Goal: Task Accomplishment & Management: Manage account settings

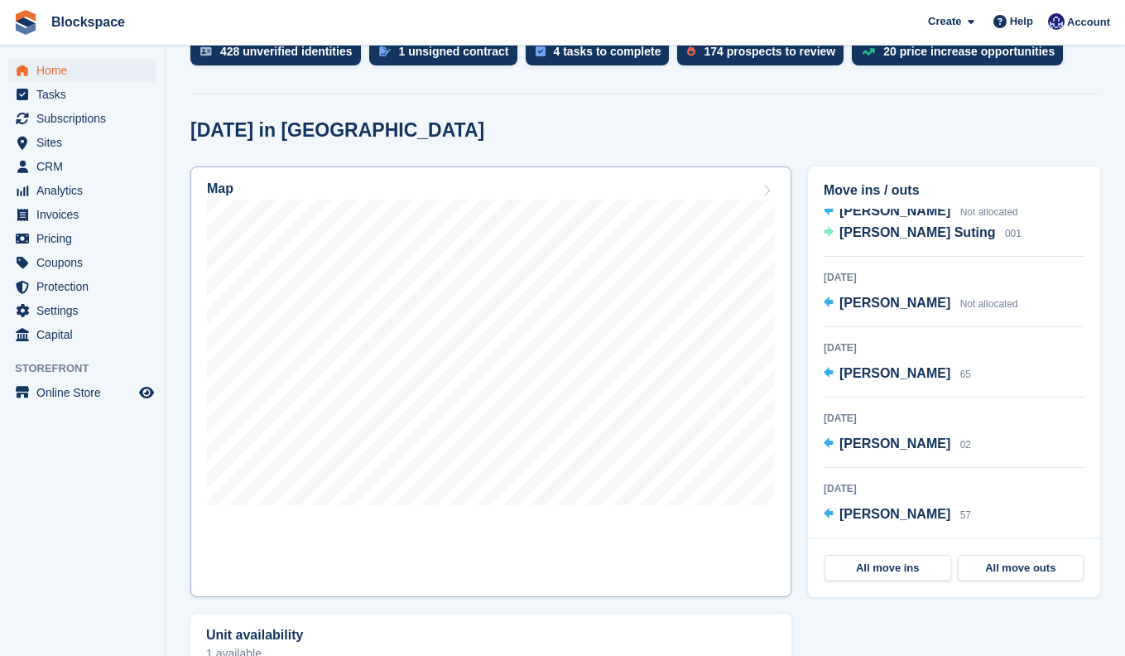
scroll to position [402, 0]
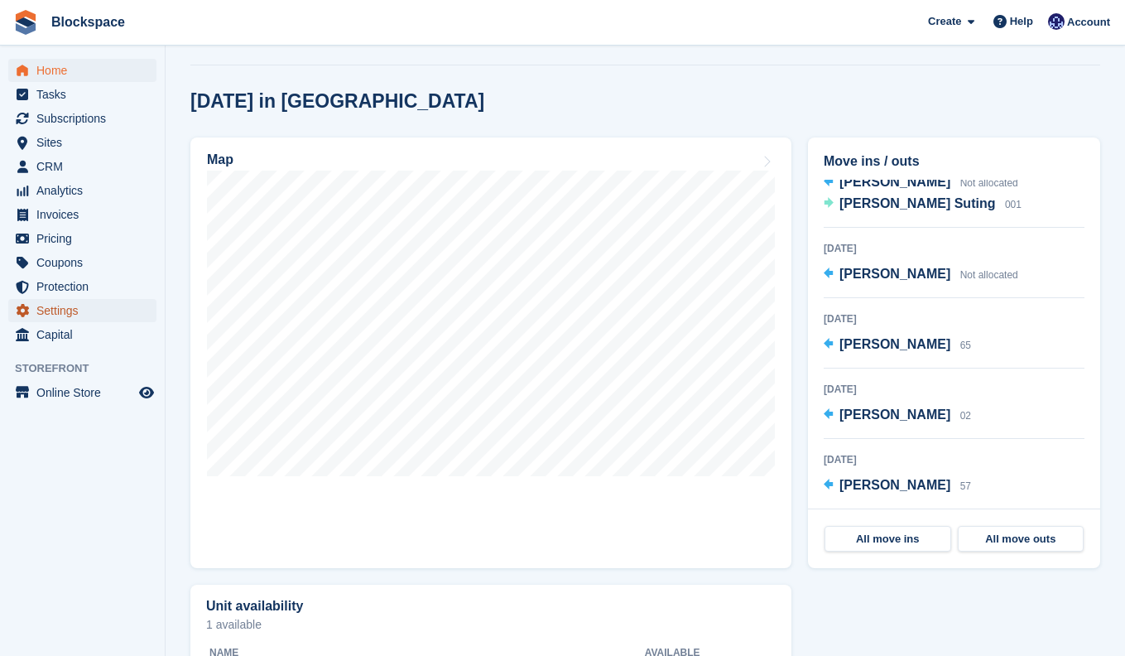
click at [79, 305] on span "Settings" at bounding box center [85, 310] width 99 height 23
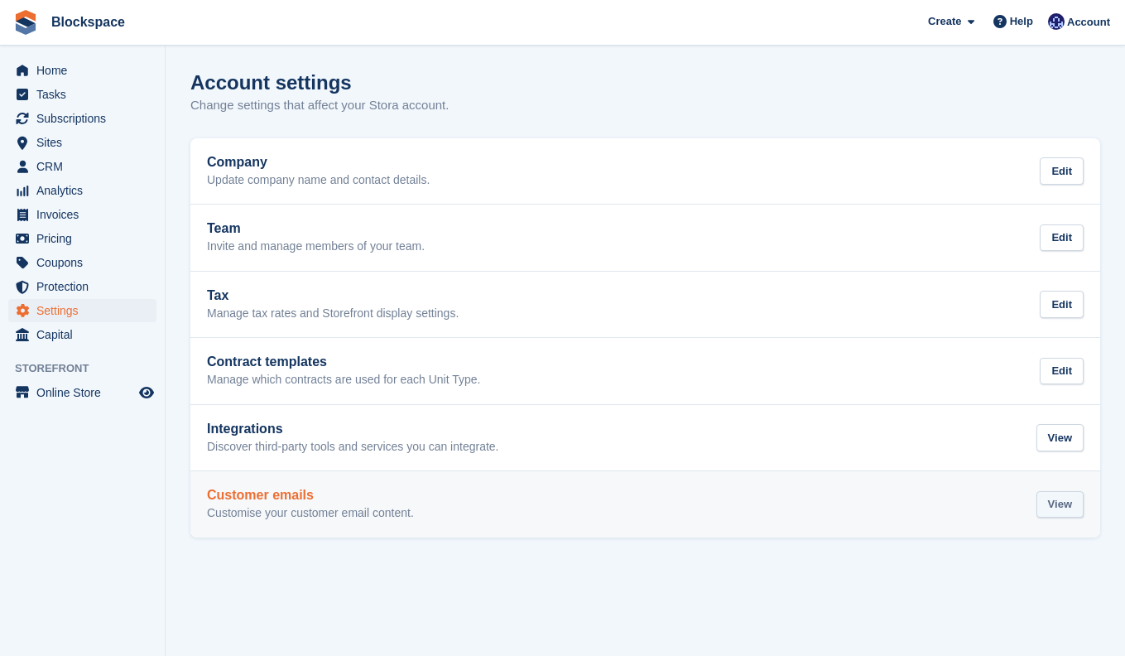
click at [1061, 512] on div "View" at bounding box center [1060, 504] width 47 height 27
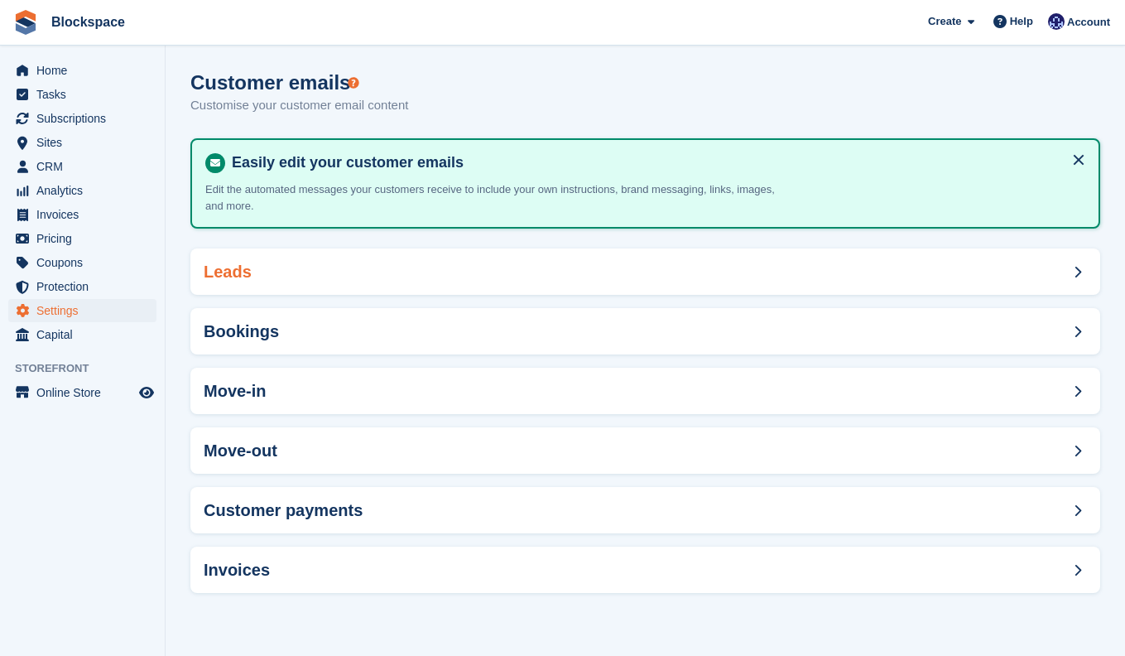
click at [351, 259] on div "Leads" at bounding box center [645, 271] width 910 height 46
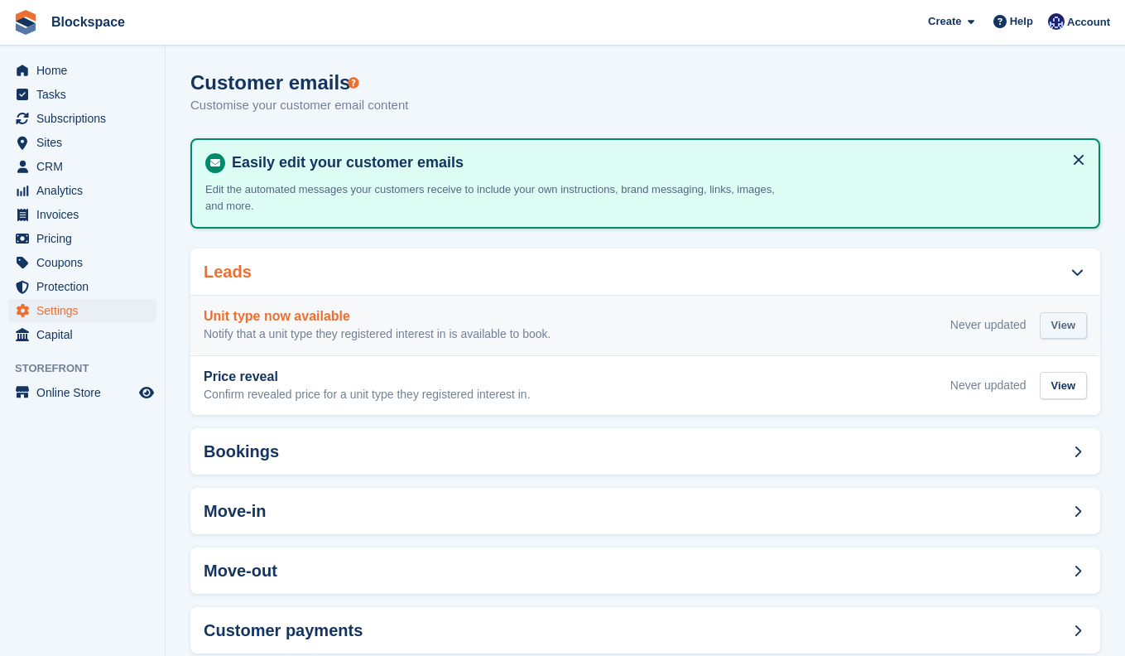
click at [1075, 317] on div "View" at bounding box center [1063, 325] width 47 height 27
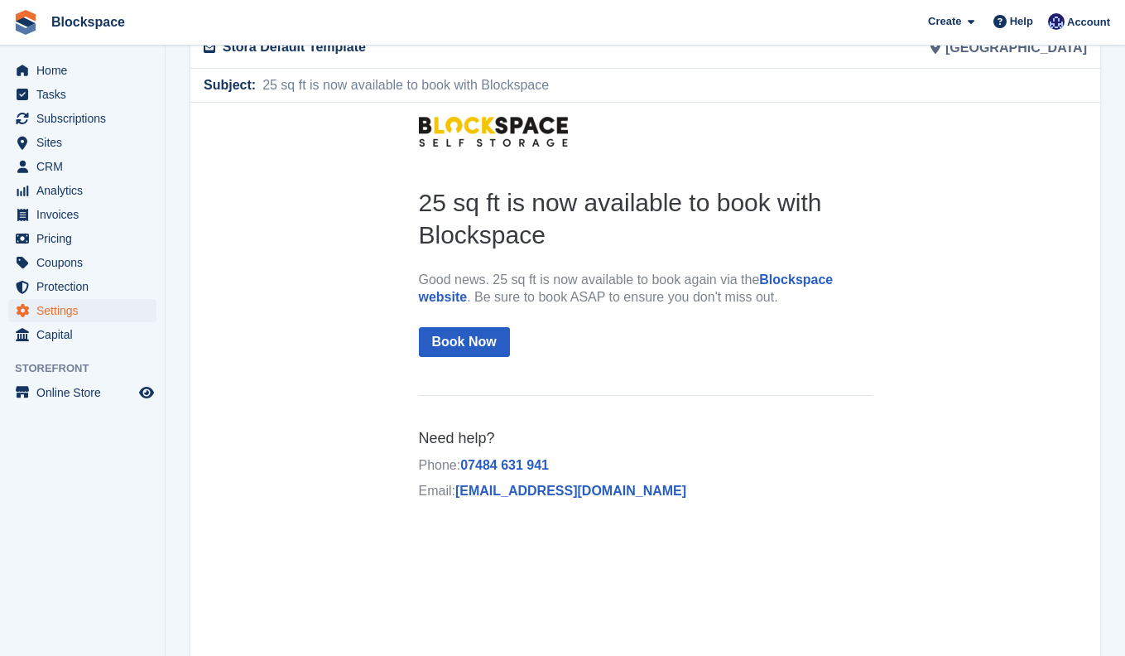
scroll to position [115, 0]
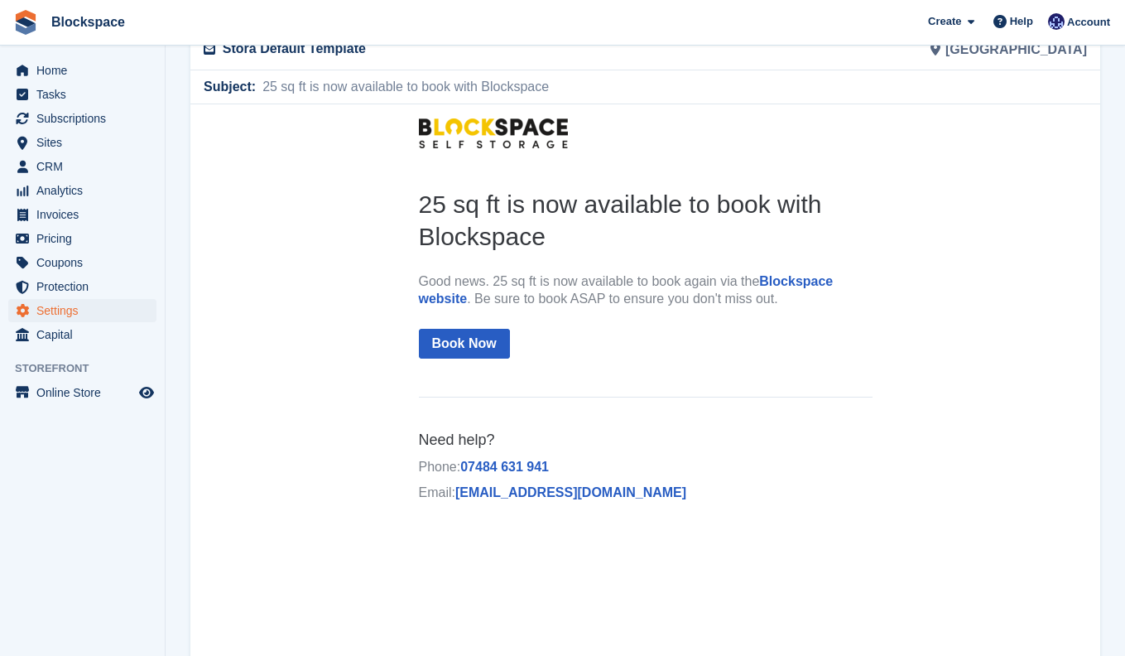
drag, startPoint x: 418, startPoint y: 197, endPoint x: 624, endPoint y: 343, distance: 252.5
click at [624, 343] on th "25 sq ft is now available to book with Blockspace Good news. 25 sq ft is now av…" at bounding box center [646, 279] width 454 height 184
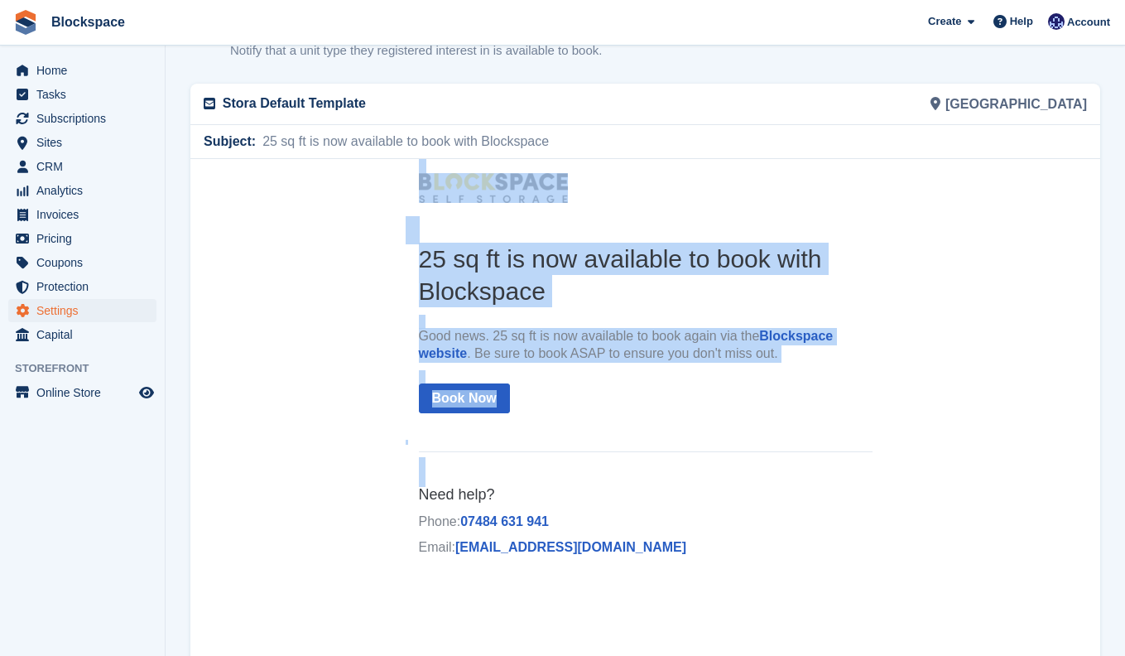
scroll to position [98, 0]
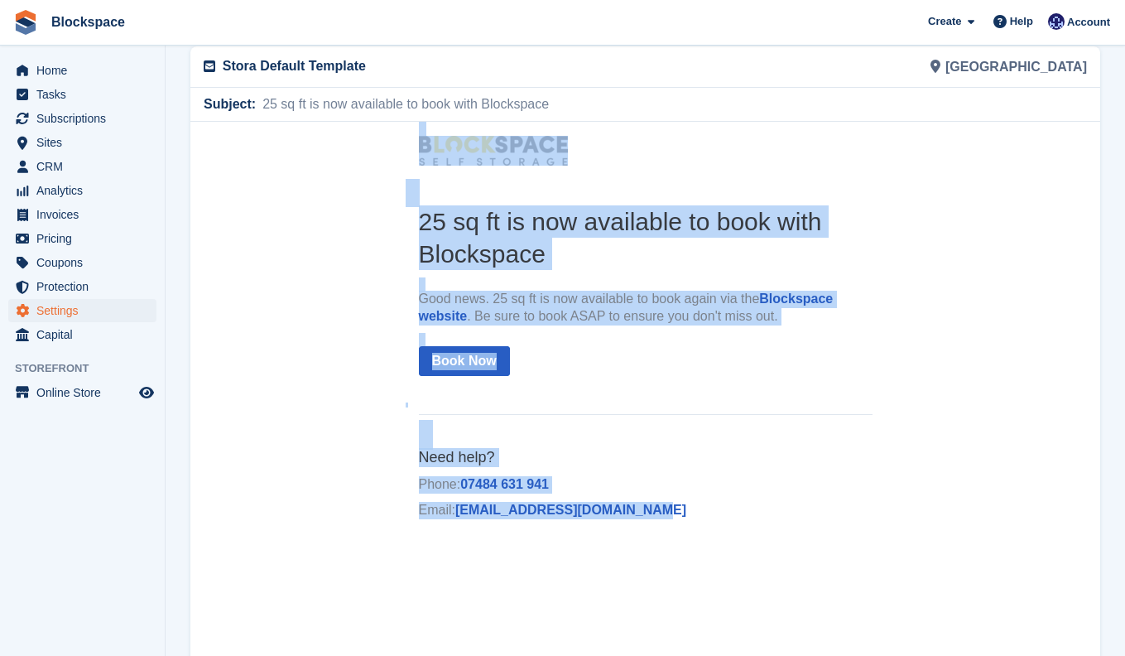
drag, startPoint x: 404, startPoint y: 137, endPoint x: 713, endPoint y: 515, distance: 488.5
click at [713, 515] on center "25 sq ft is now available to book with Blockspace Good news. 25 sq ft is now av…" at bounding box center [645, 330] width 910 height 418
copy center "25 sq ft is now available to book with Blockspace Good news. 25 sq ft is now av…"
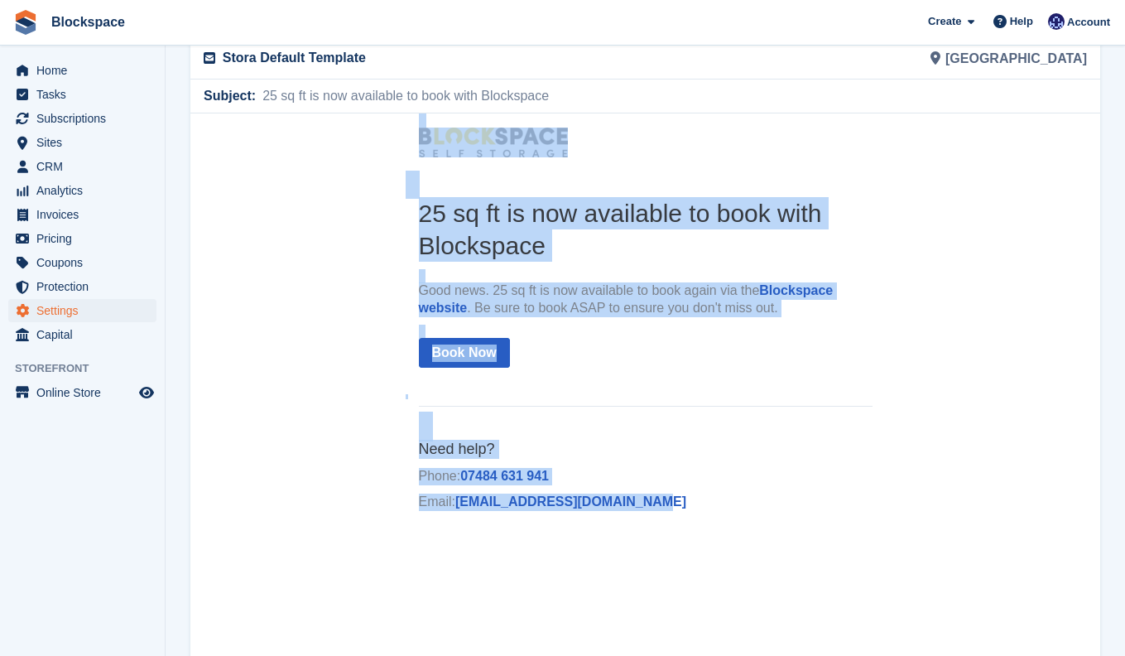
scroll to position [0, 0]
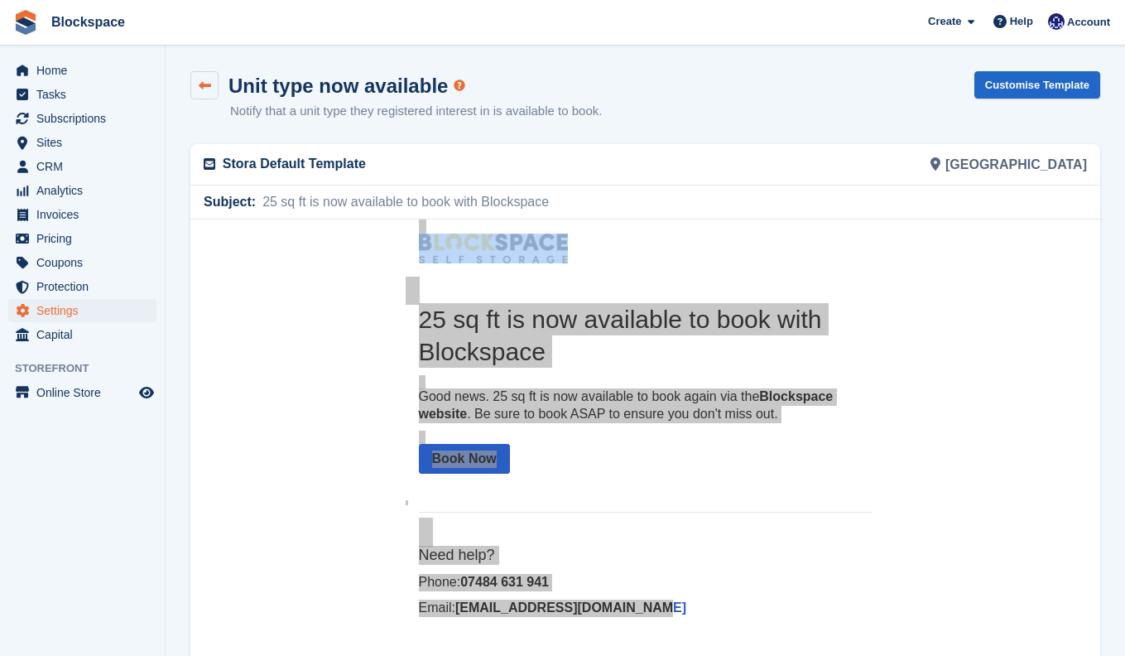
click at [220, 83] on div "Unit type now available" at bounding box center [333, 86] width 229 height 22
click at [216, 81] on link at bounding box center [204, 85] width 28 height 28
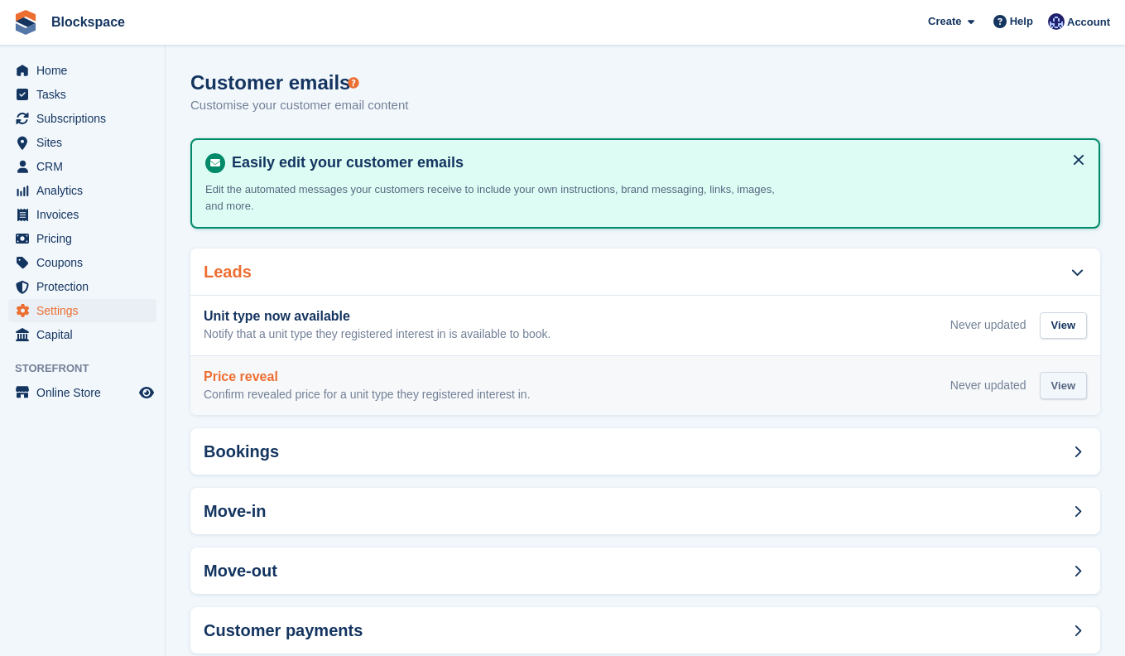
click at [1082, 387] on div "View" at bounding box center [1063, 385] width 47 height 27
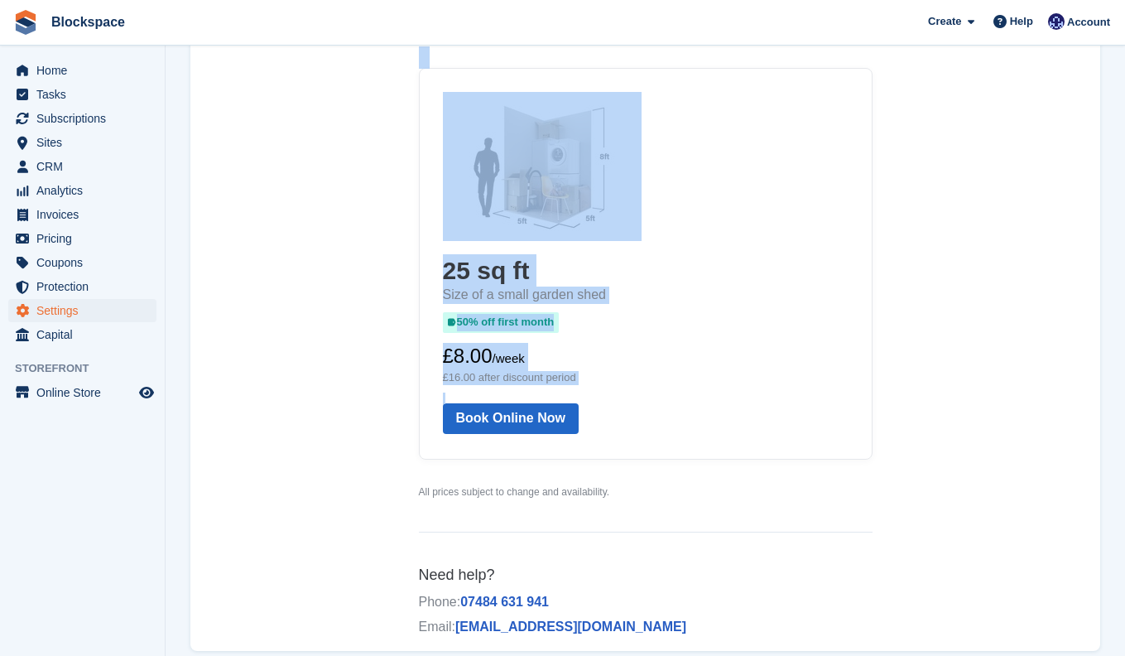
scroll to position [101, 0]
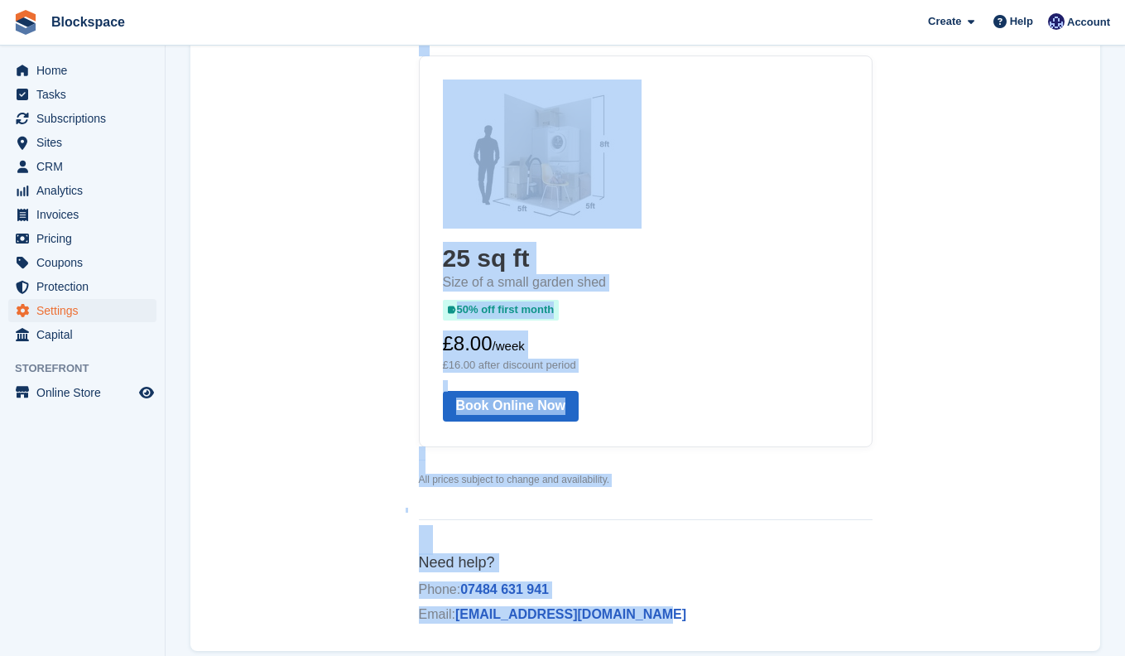
drag, startPoint x: 401, startPoint y: 89, endPoint x: 677, endPoint y: 613, distance: 591.6
click at [677, 613] on td "Thanks for enquiring about storage As a reminder, here are the details of your …" at bounding box center [646, 292] width 480 height 706
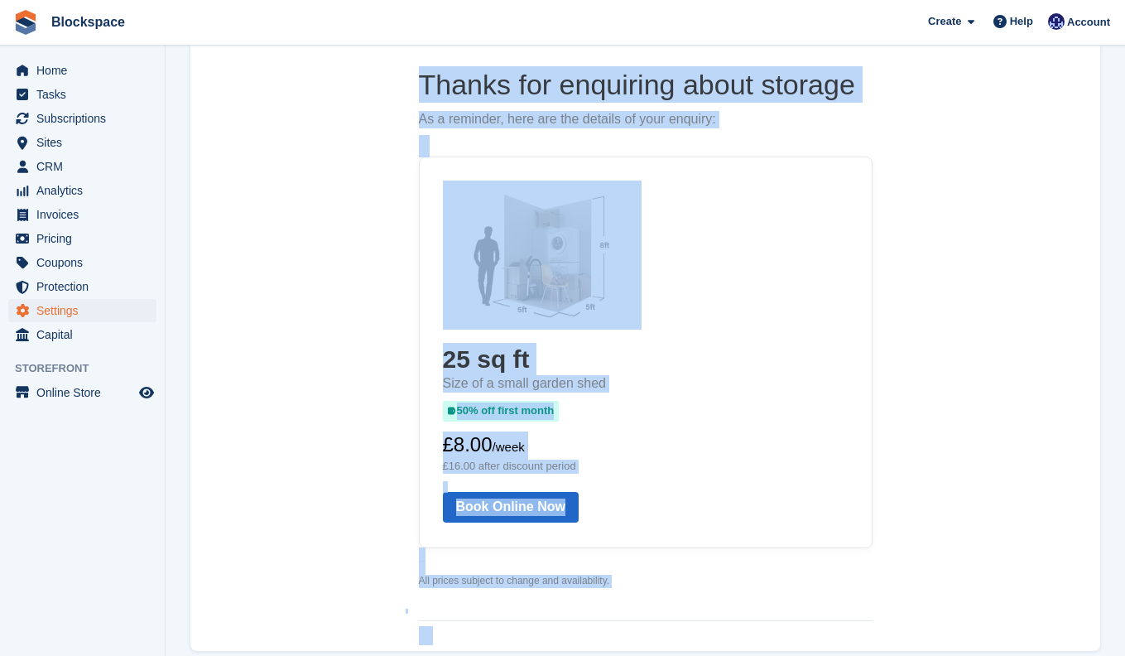
scroll to position [0, 0]
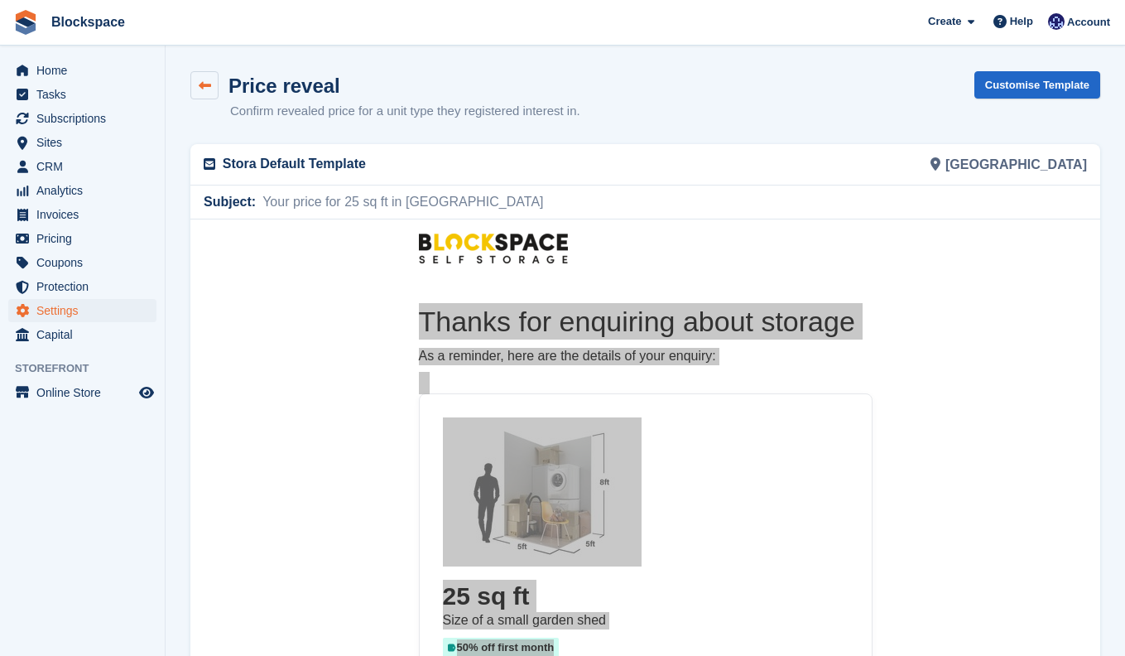
click at [208, 90] on icon at bounding box center [205, 86] width 12 height 12
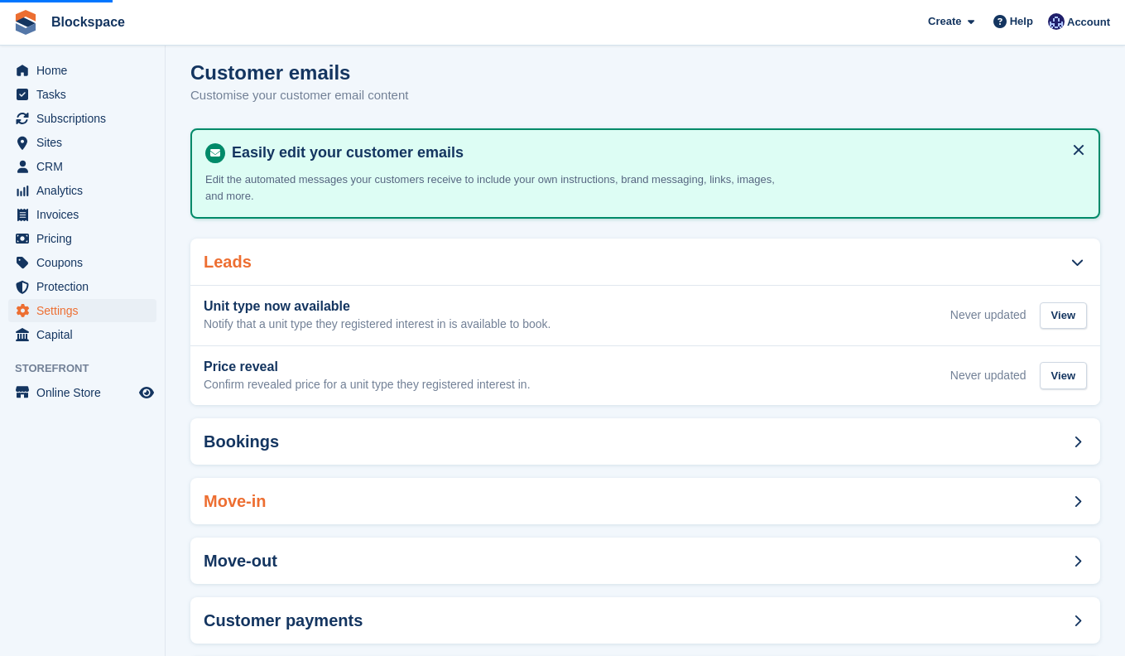
scroll to position [95, 0]
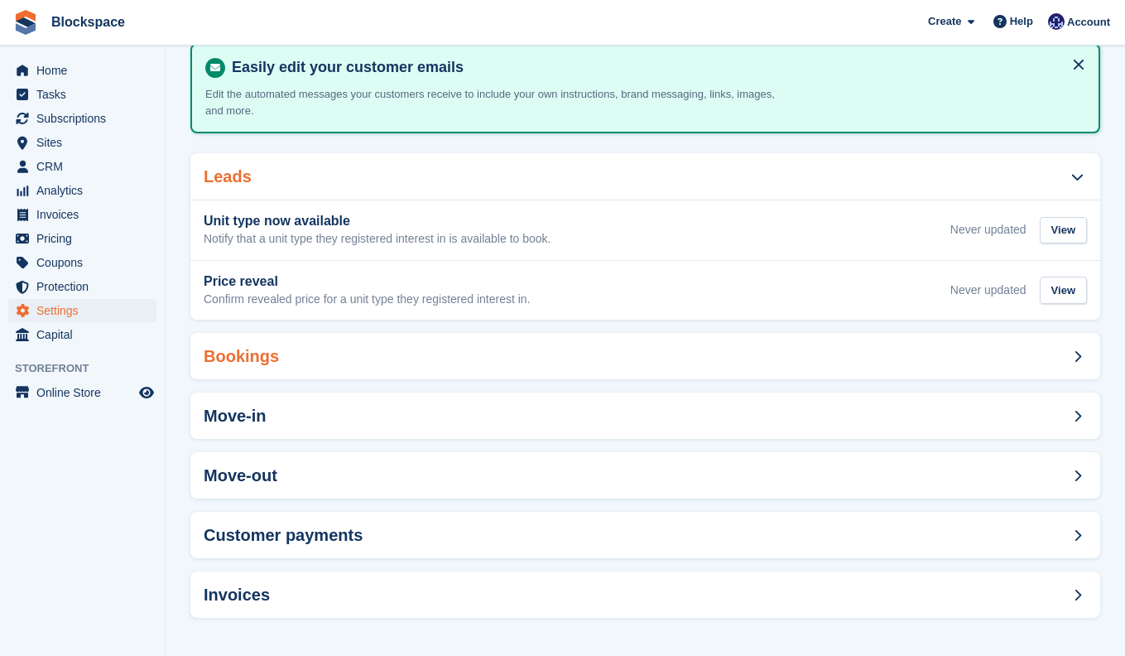
click at [710, 345] on div "Bookings" at bounding box center [645, 356] width 910 height 46
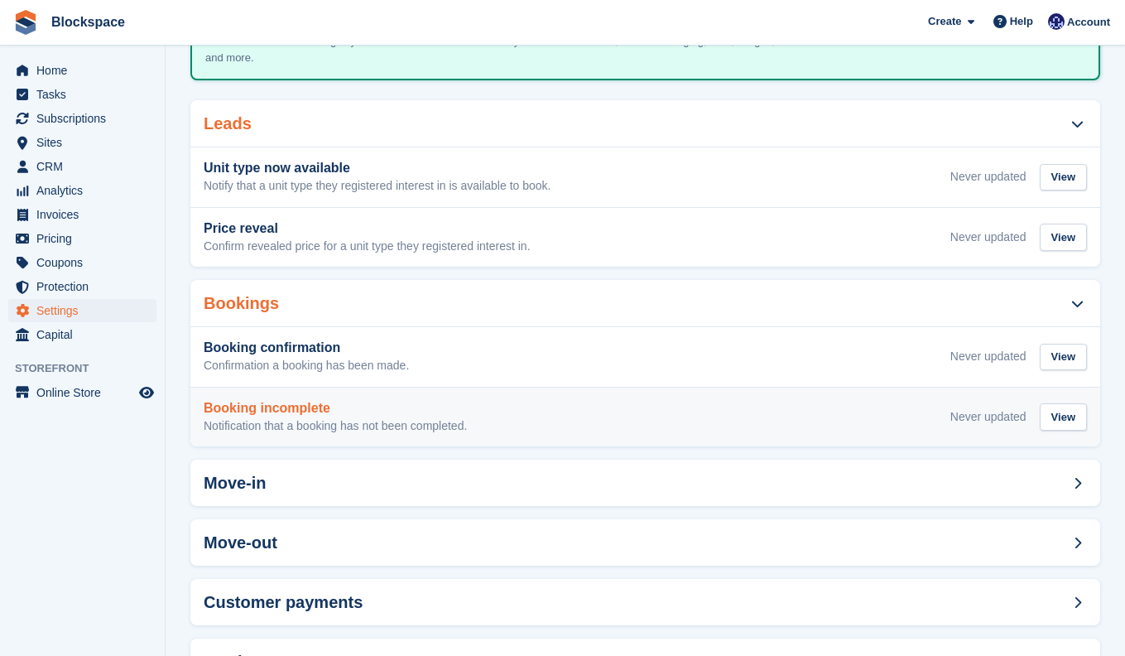
scroll to position [158, 0]
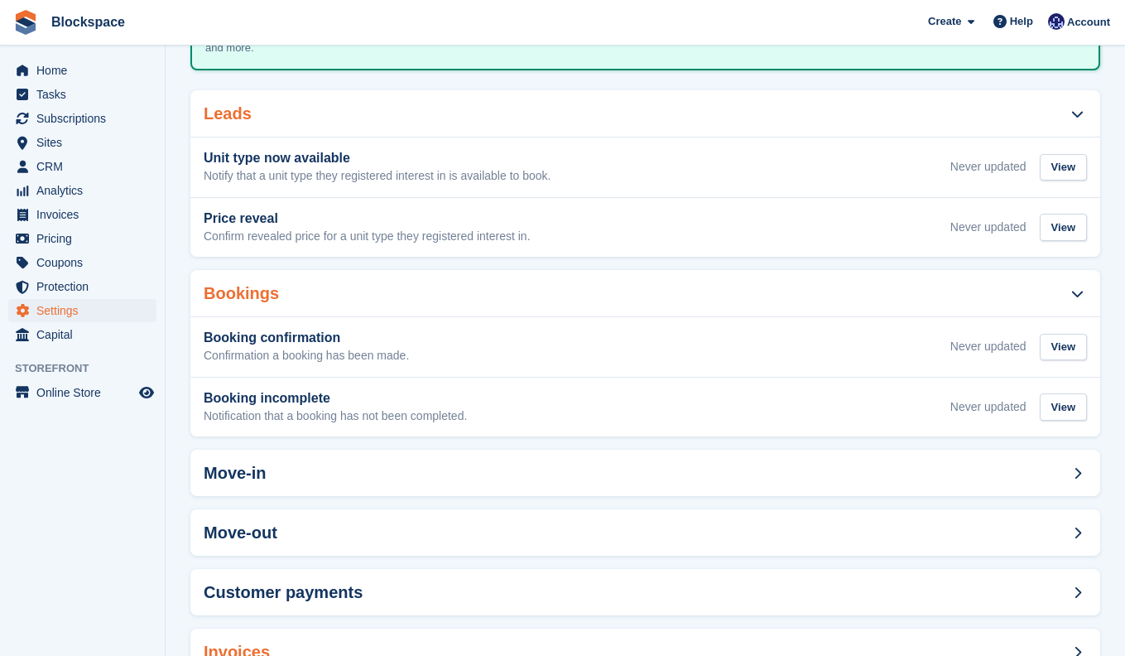
click at [529, 641] on div "Invoices" at bounding box center [645, 652] width 910 height 46
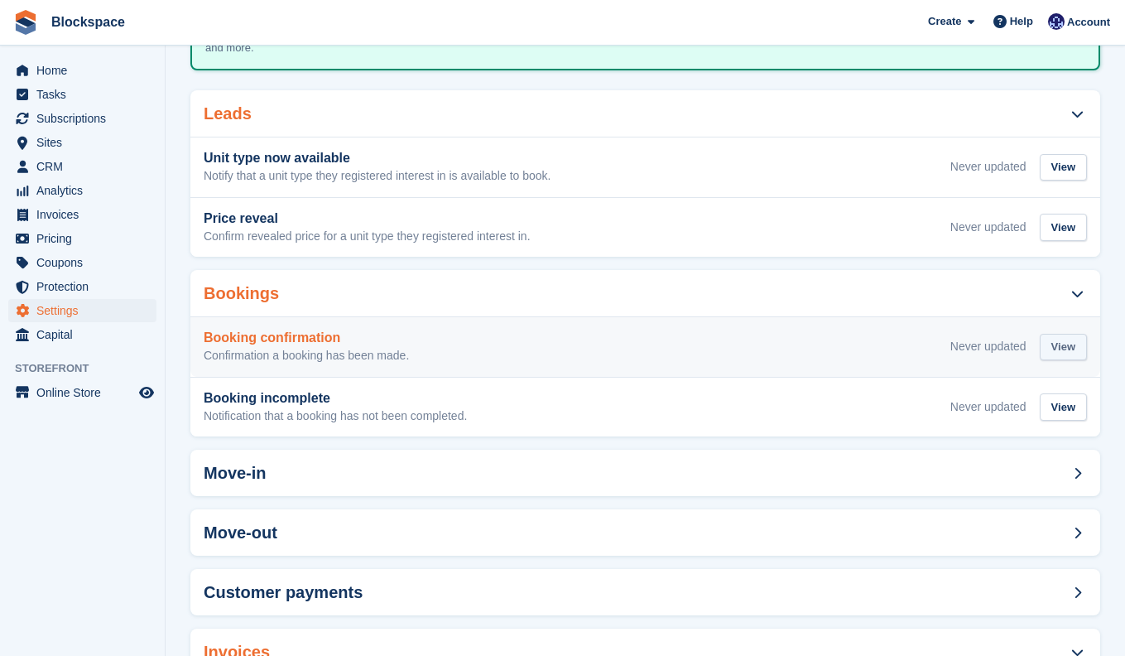
click at [1055, 345] on div "View" at bounding box center [1063, 347] width 47 height 27
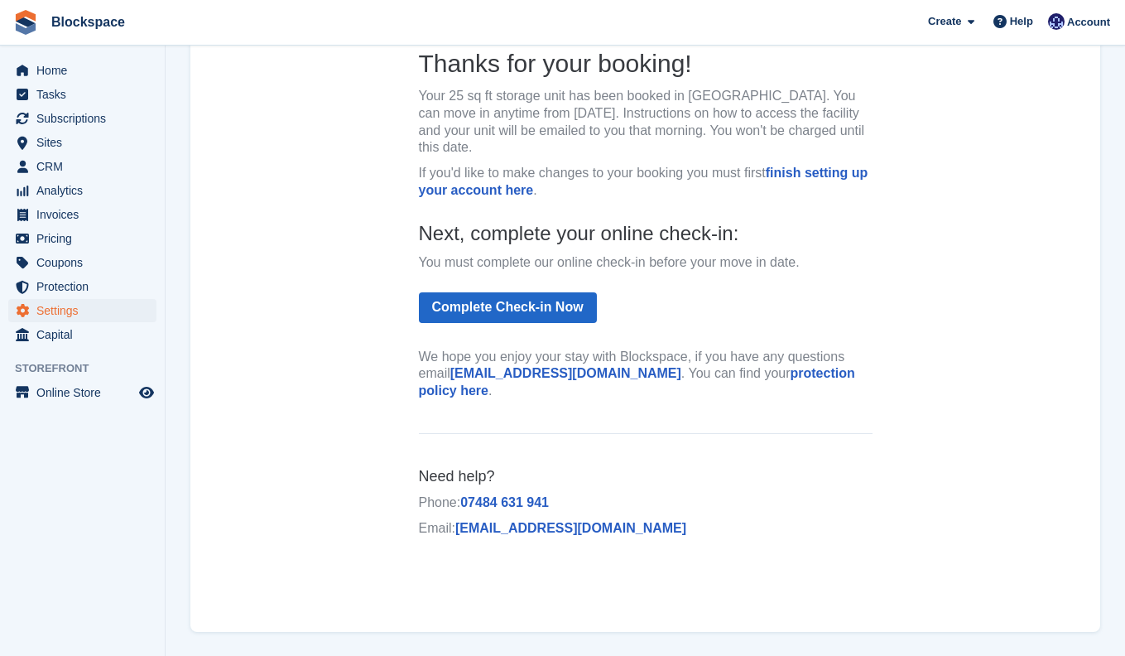
scroll to position [264, 0]
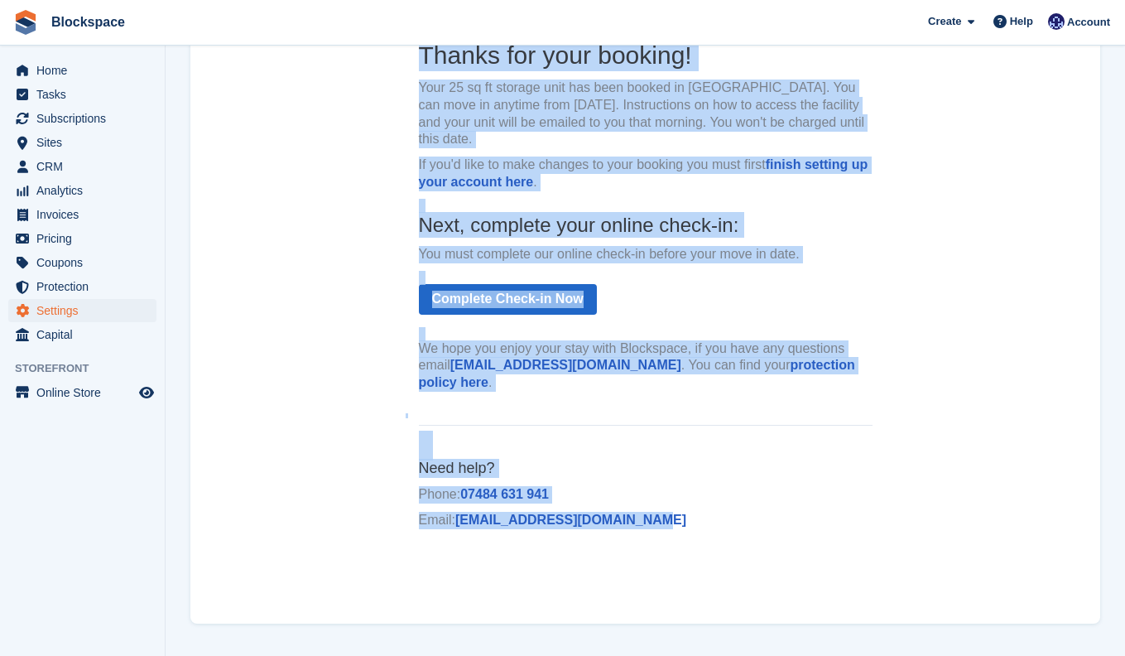
drag, startPoint x: 422, startPoint y: 59, endPoint x: 696, endPoint y: 521, distance: 537.7
click at [696, 521] on td "Thanks for your booking! Your 25 sq ft storage unit has been booked in [GEOGRAP…" at bounding box center [646, 281] width 480 height 538
copy td "Thanks for your booking! Your 25 sq ft storage unit has been booked in [GEOGRAP…"
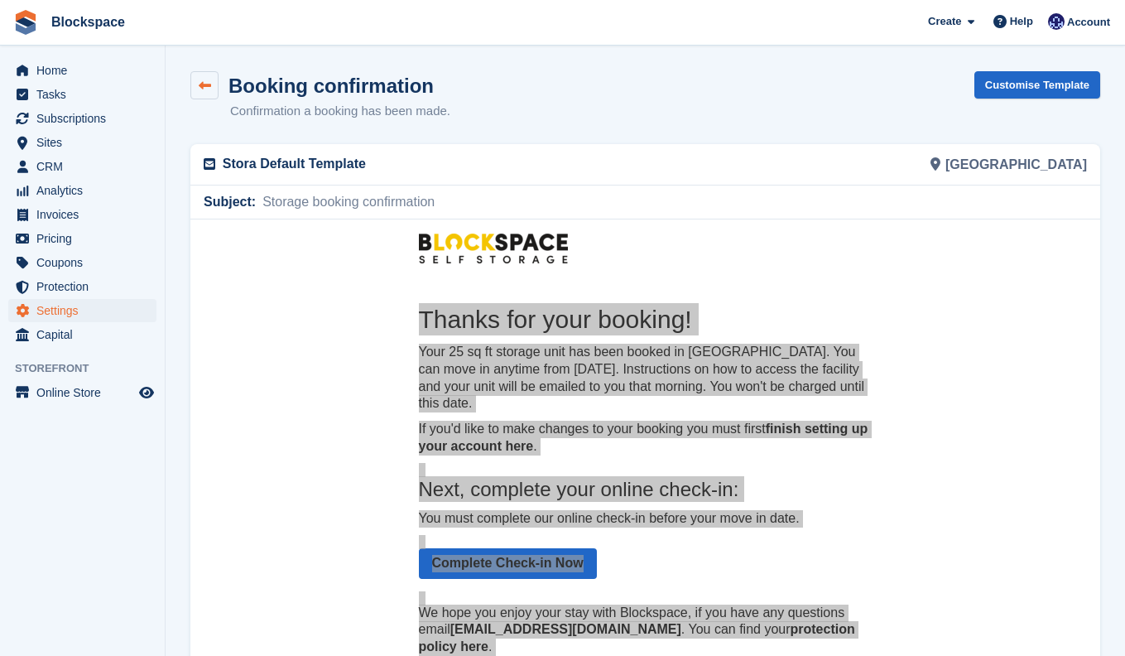
click at [214, 84] on link at bounding box center [204, 85] width 28 height 28
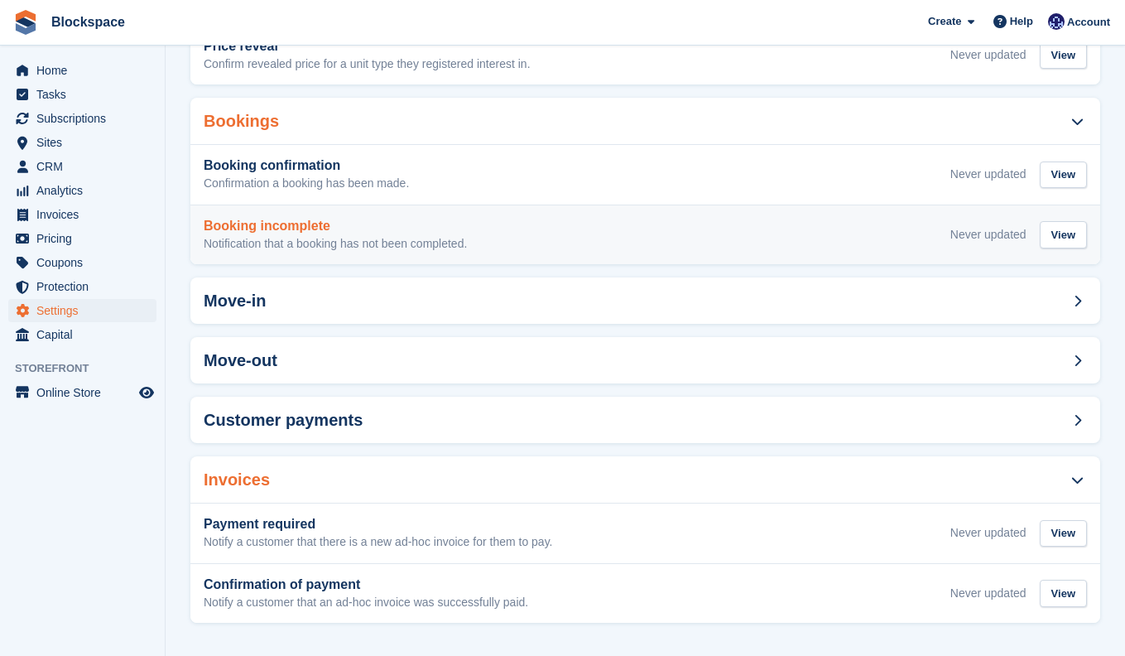
scroll to position [335, 0]
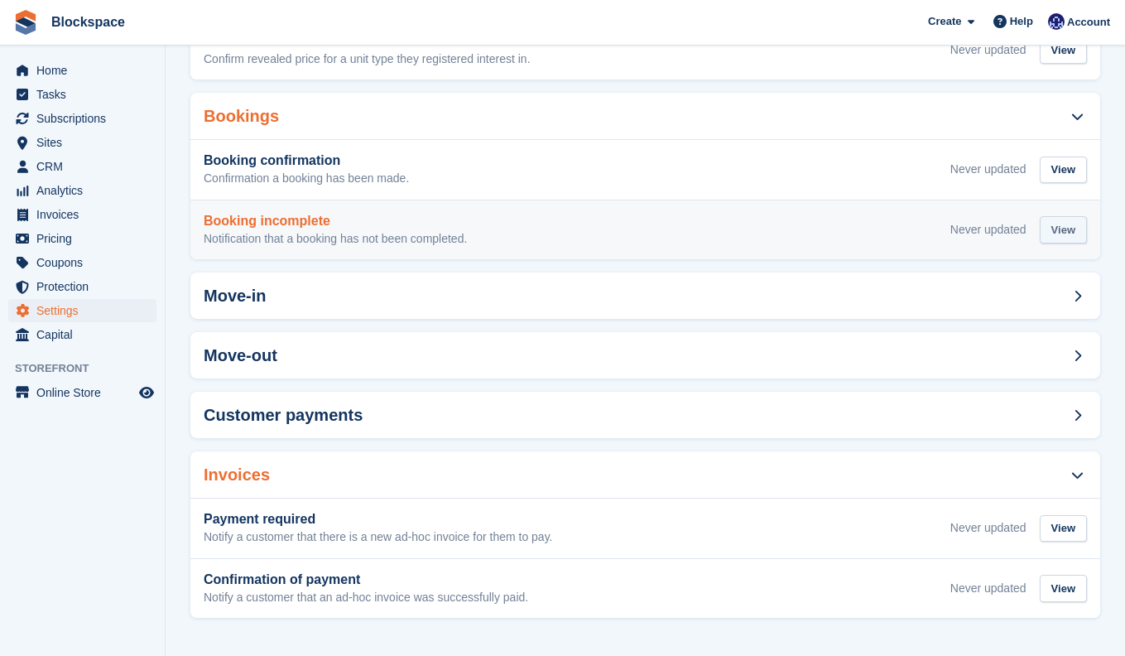
click at [1063, 221] on div "View" at bounding box center [1063, 229] width 47 height 27
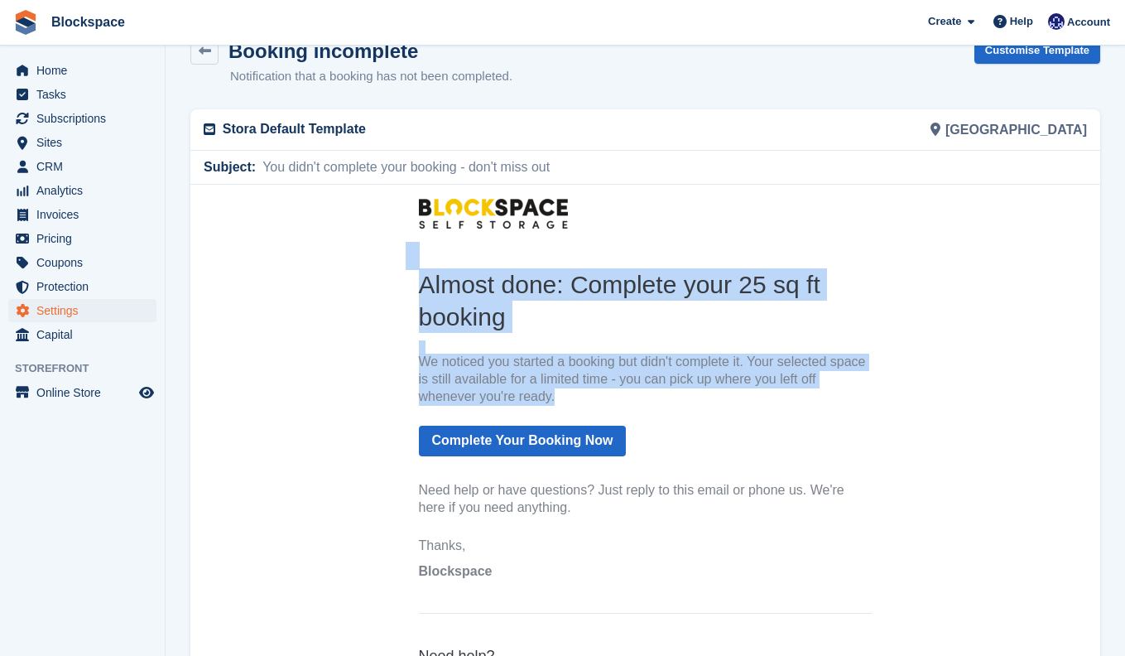
scroll to position [264, 0]
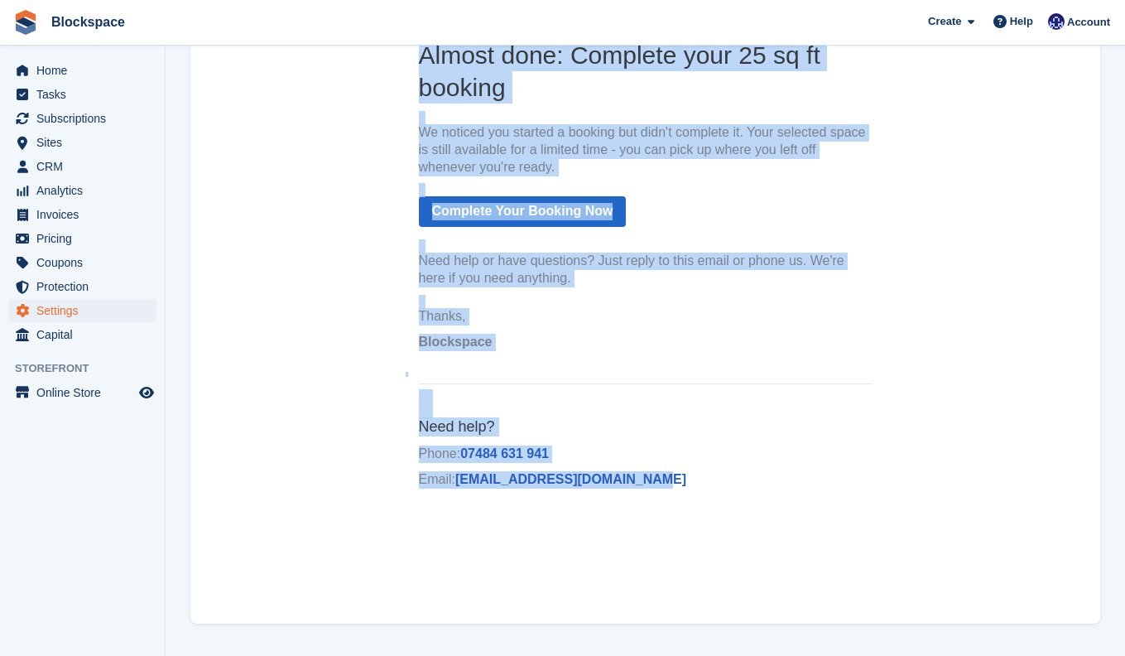
drag, startPoint x: 402, startPoint y: 53, endPoint x: 696, endPoint y: 485, distance: 523.3
click at [696, 485] on center "Almost done: Complete your 25 sq ft booking We noticed you started a booking bu…" at bounding box center [645, 232] width 910 height 554
copy center "Almost done: Complete your 25 sq ft booking We noticed you started a booking bu…"
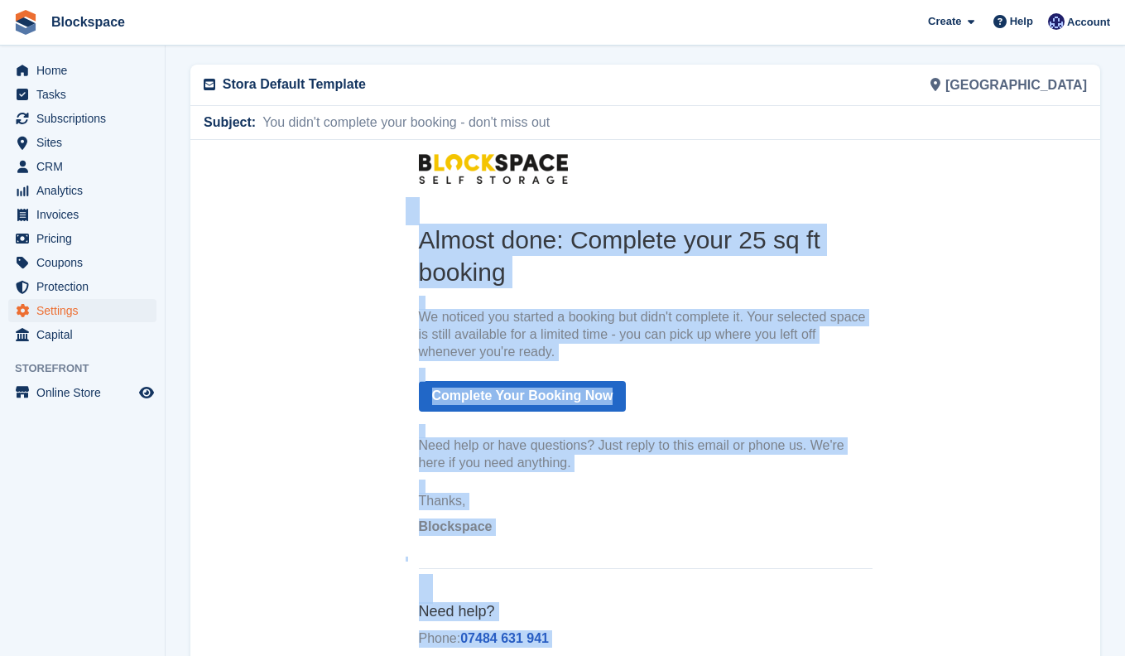
scroll to position [0, 0]
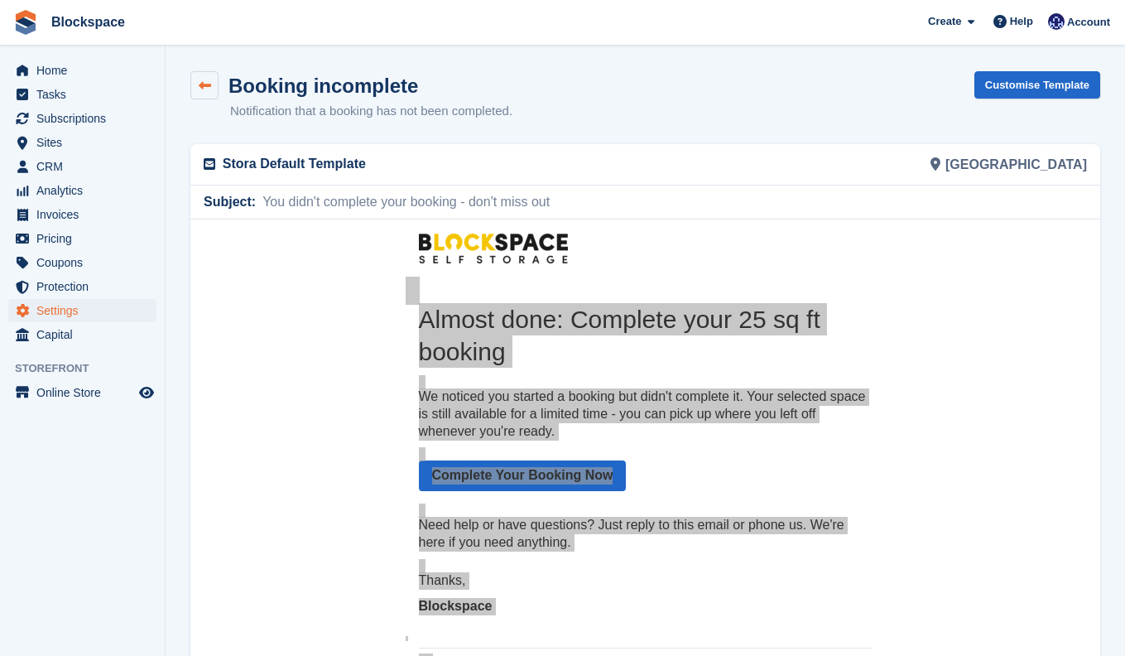
click at [208, 93] on link at bounding box center [204, 85] width 28 height 28
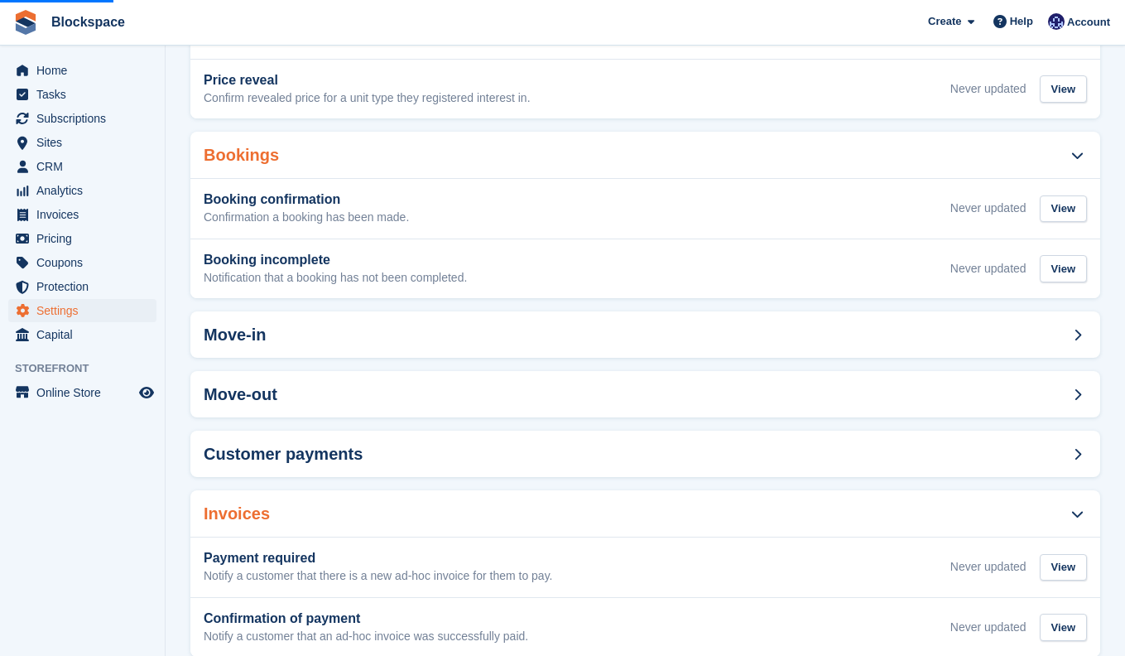
scroll to position [335, 0]
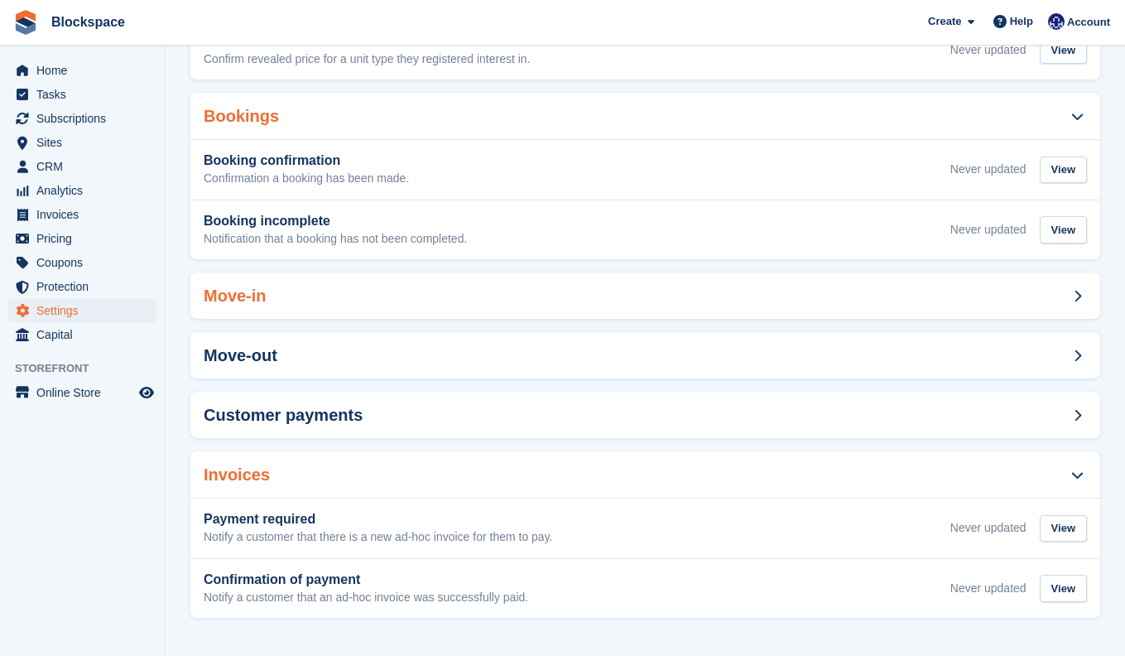
click at [1075, 292] on icon at bounding box center [1077, 296] width 7 height 12
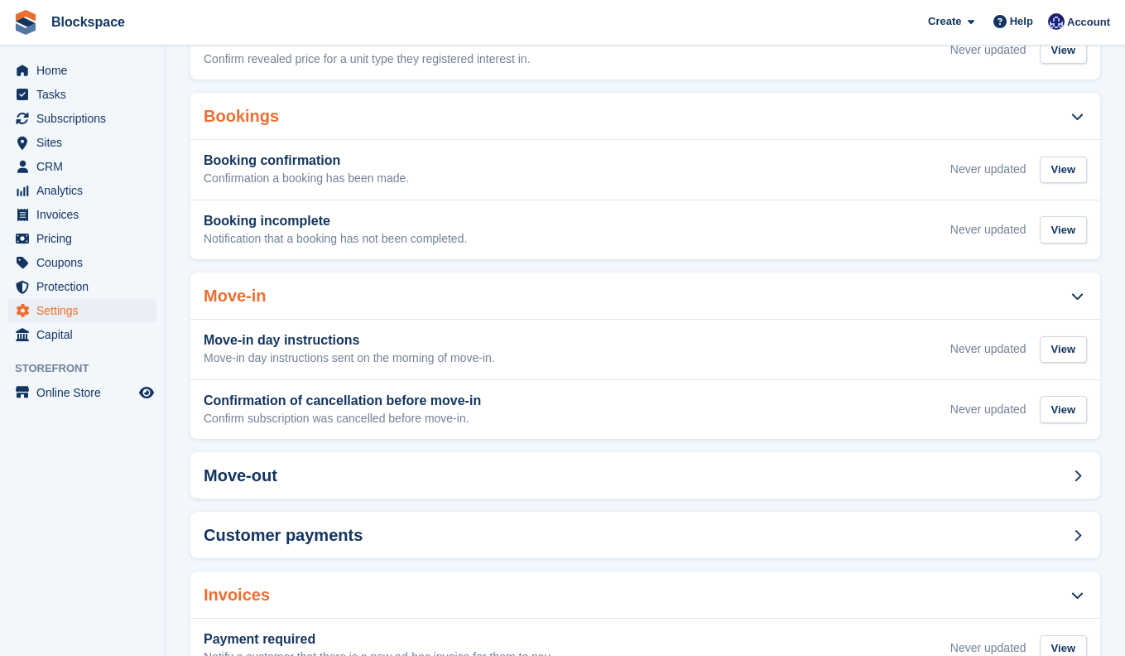
click at [1074, 119] on icon at bounding box center [1078, 116] width 12 height 12
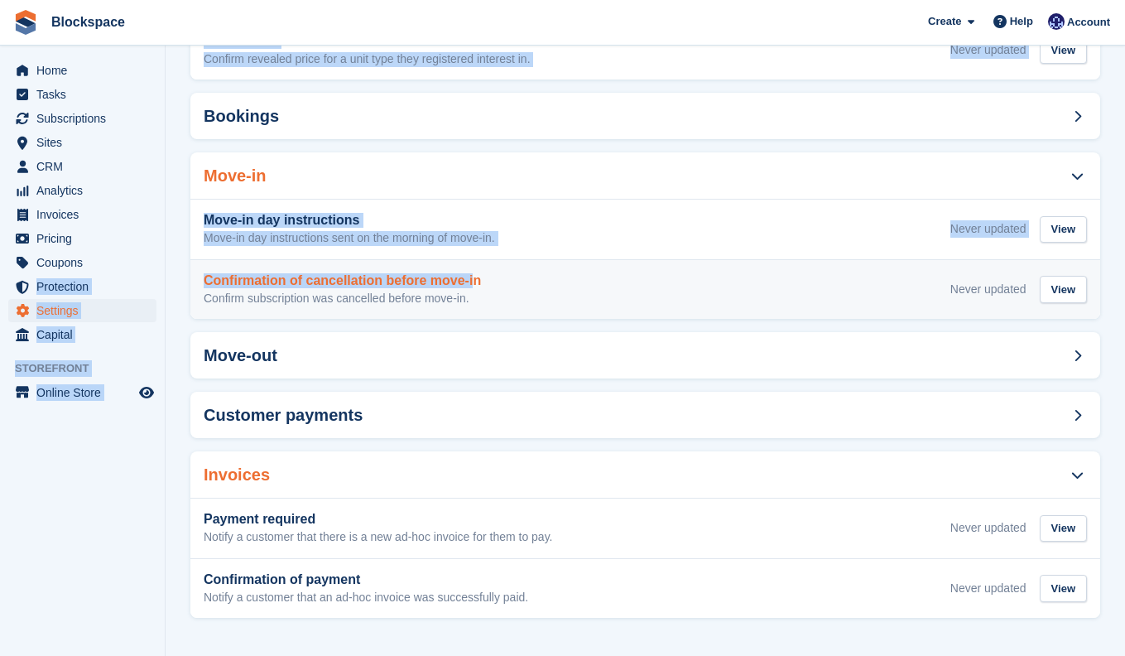
drag, startPoint x: 268, startPoint y: 276, endPoint x: 473, endPoint y: 276, distance: 204.6
click at [473, 276] on div "Home Tasks Subscriptions Subscriptions Subscriptions Contracts Price increases …" at bounding box center [562, 160] width 1125 height 991
click at [532, 272] on div "Confirmation of cancellation before move-in Confirm subscription was cancelled …" at bounding box center [645, 290] width 910 height 60
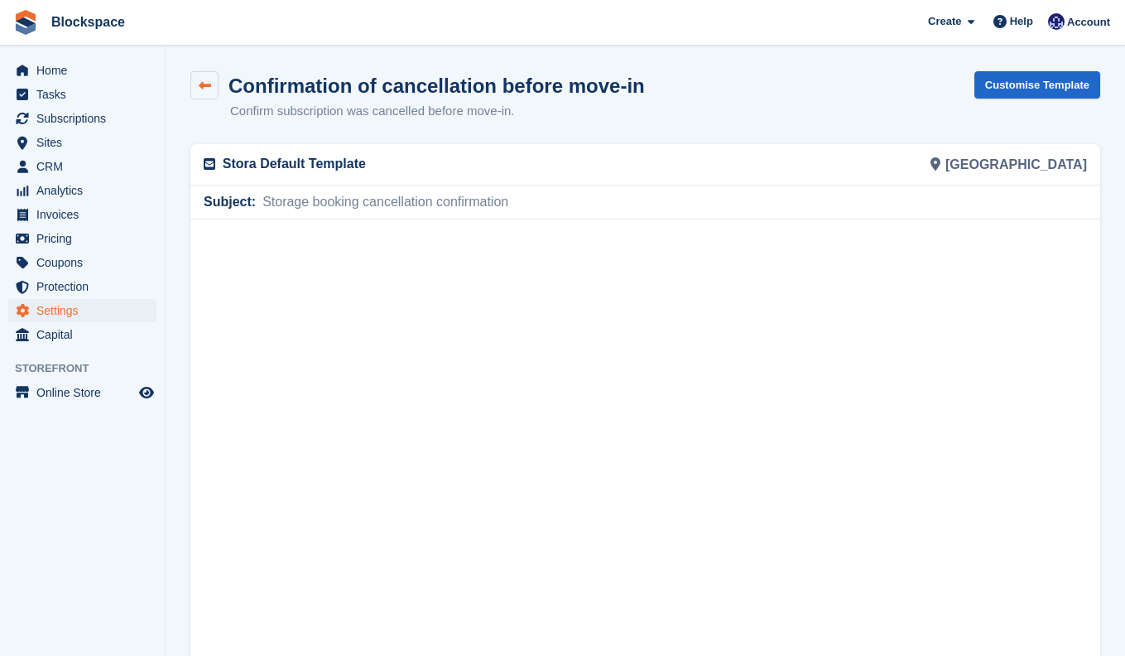
click at [198, 77] on link at bounding box center [204, 85] width 28 height 28
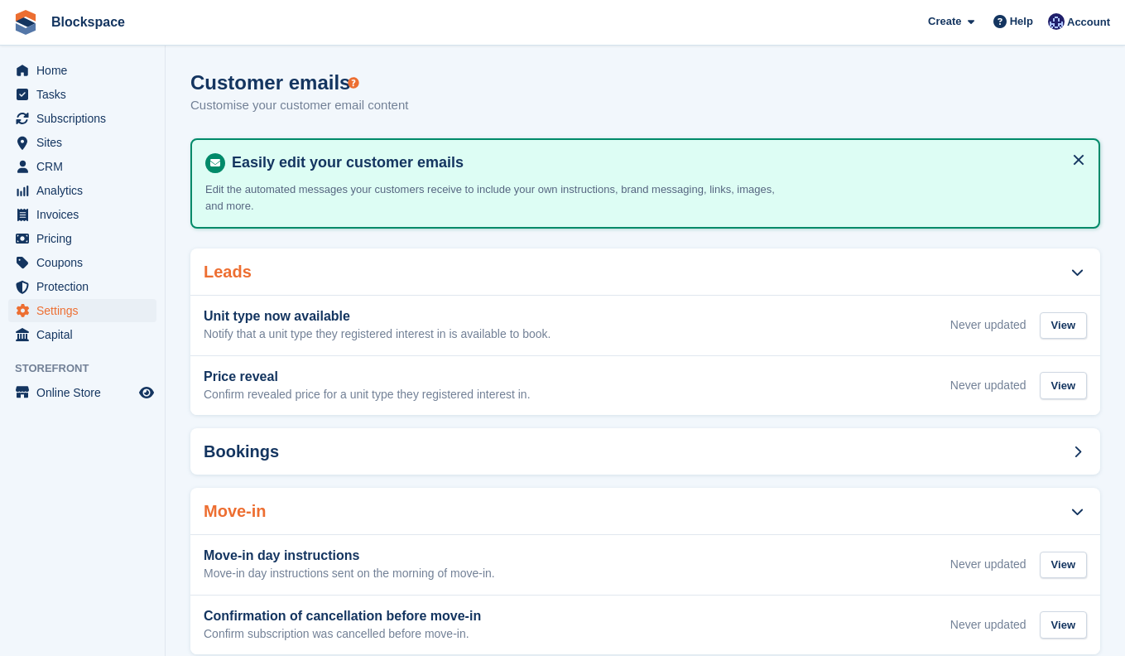
scroll to position [335, 0]
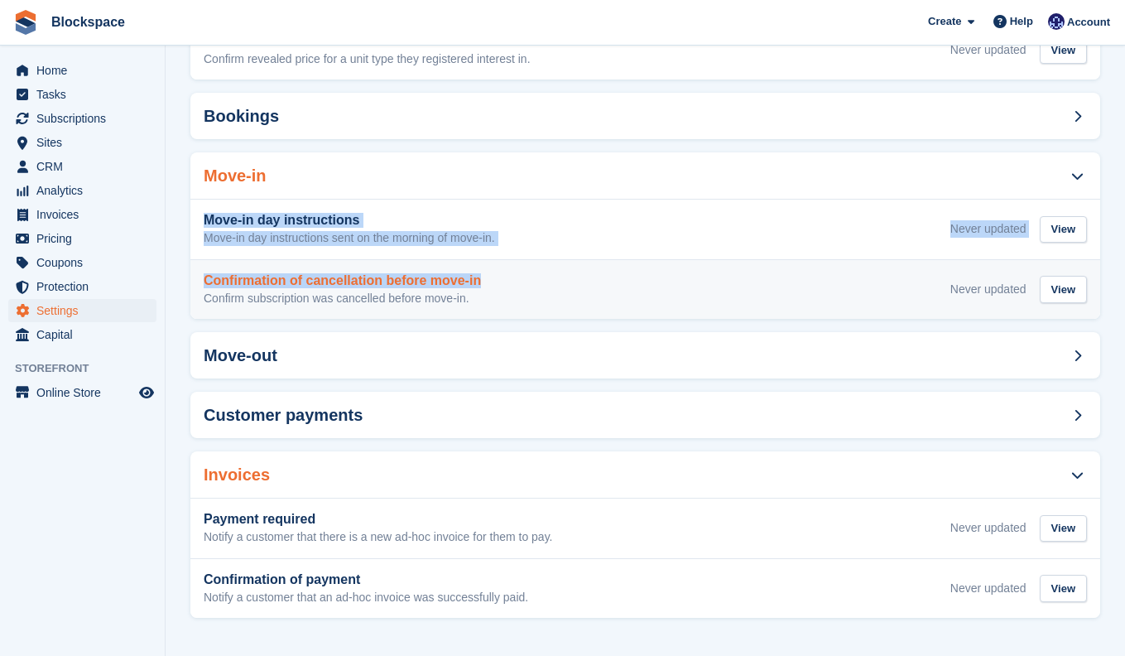
drag, startPoint x: 187, startPoint y: 275, endPoint x: 494, endPoint y: 277, distance: 307.3
click at [494, 277] on section "Customer emails Customise your customer email content Easily edit your customer…" at bounding box center [646, 160] width 960 height 991
click at [508, 278] on div "Confirmation of cancellation before move-in Confirm subscription was cancelled …" at bounding box center [646, 289] width 884 height 33
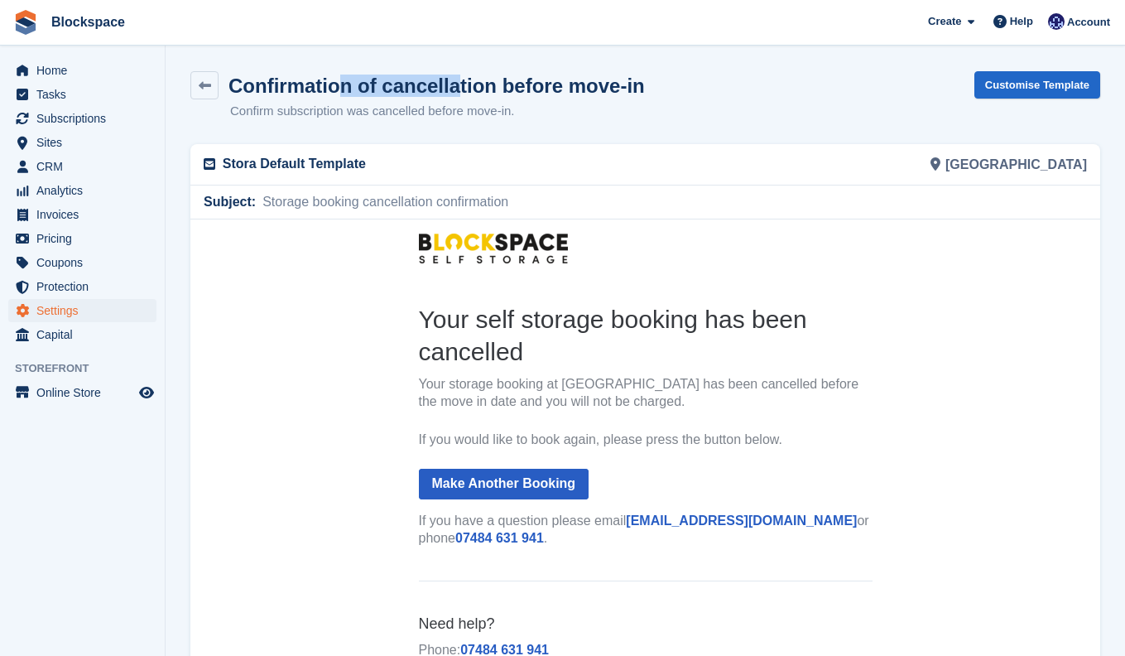
drag, startPoint x: 677, startPoint y: 74, endPoint x: 650, endPoint y: 85, distance: 29.7
click at [650, 85] on div "Confirmation of cancellation before move-in Confirm subscription was cancelled …" at bounding box center [645, 106] width 910 height 70
copy h1 "Confirmation of cancellation before move-in"
click at [210, 80] on icon at bounding box center [205, 86] width 12 height 12
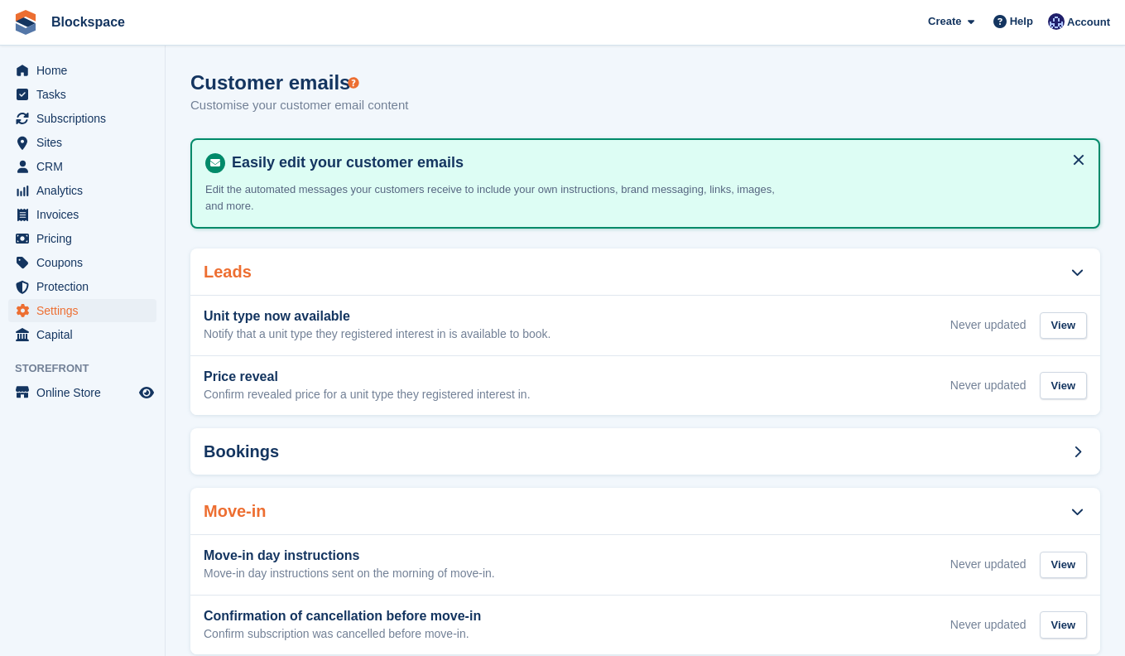
click at [407, 282] on div "Leads" at bounding box center [645, 271] width 910 height 46
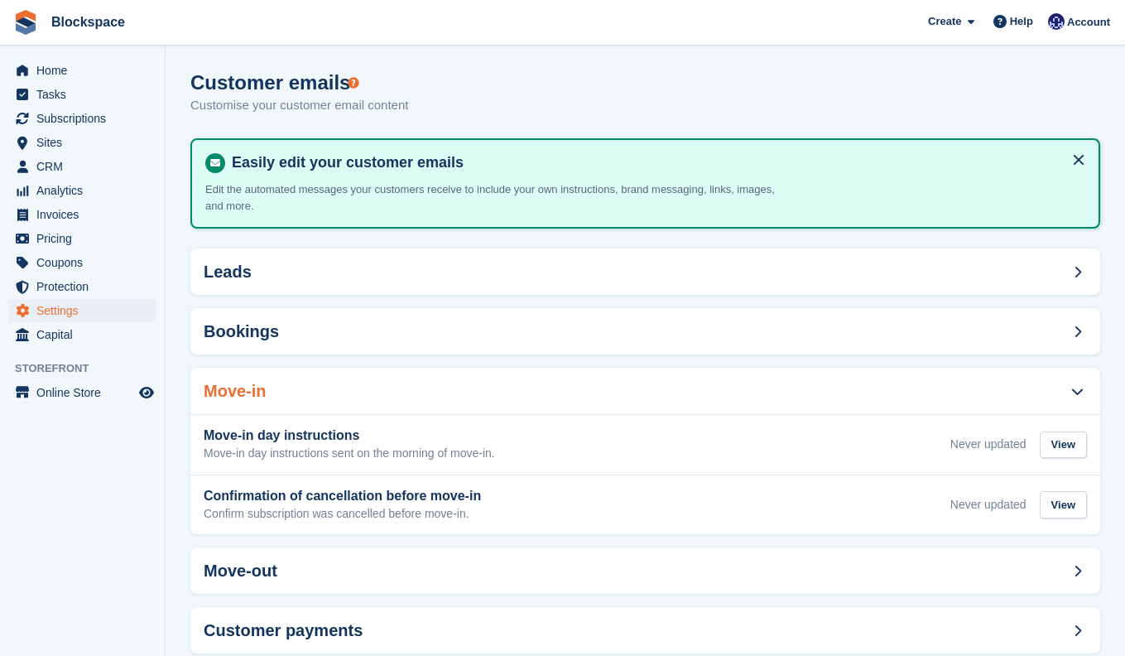
click at [373, 384] on div "Move-in" at bounding box center [645, 391] width 910 height 46
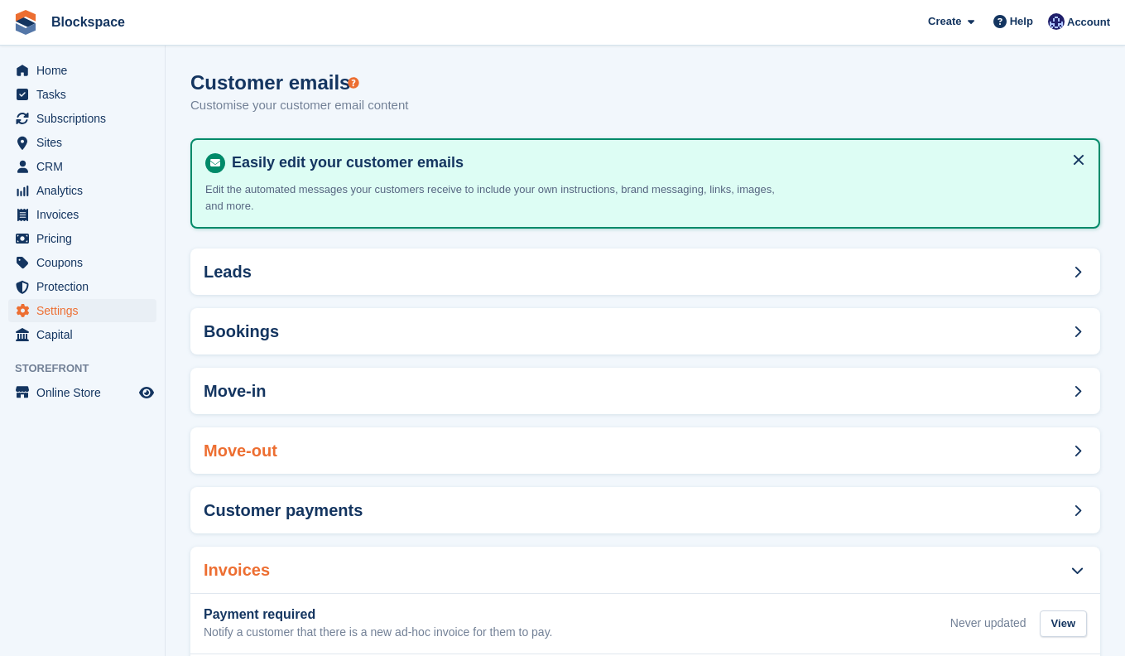
click at [324, 448] on div "Move-out" at bounding box center [645, 450] width 910 height 46
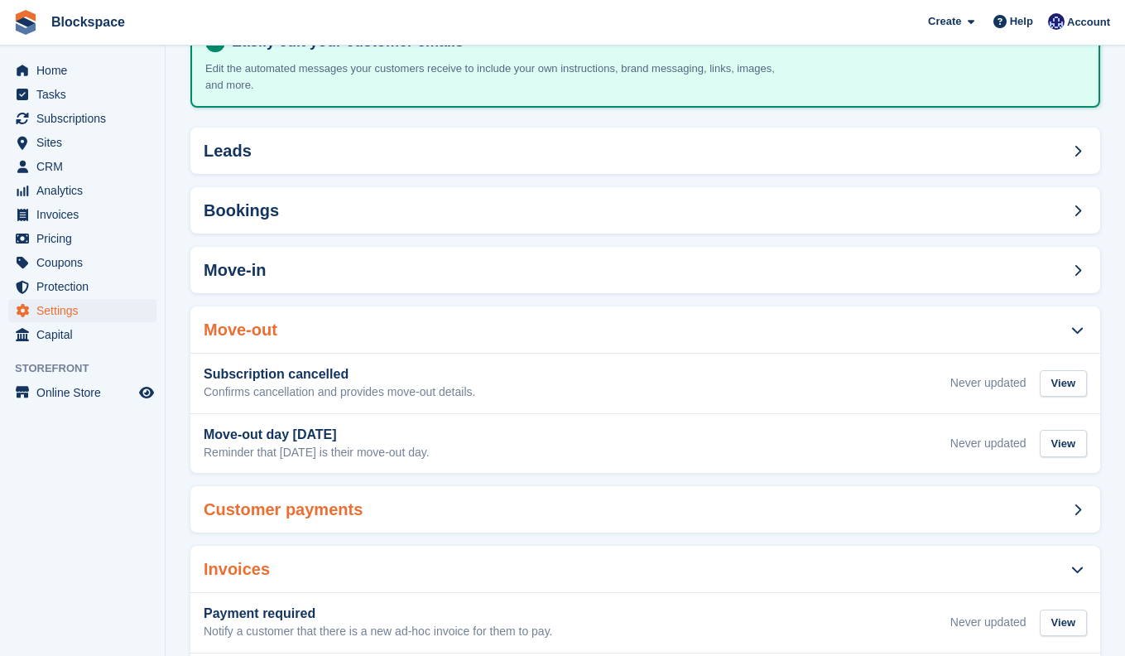
scroll to position [215, 0]
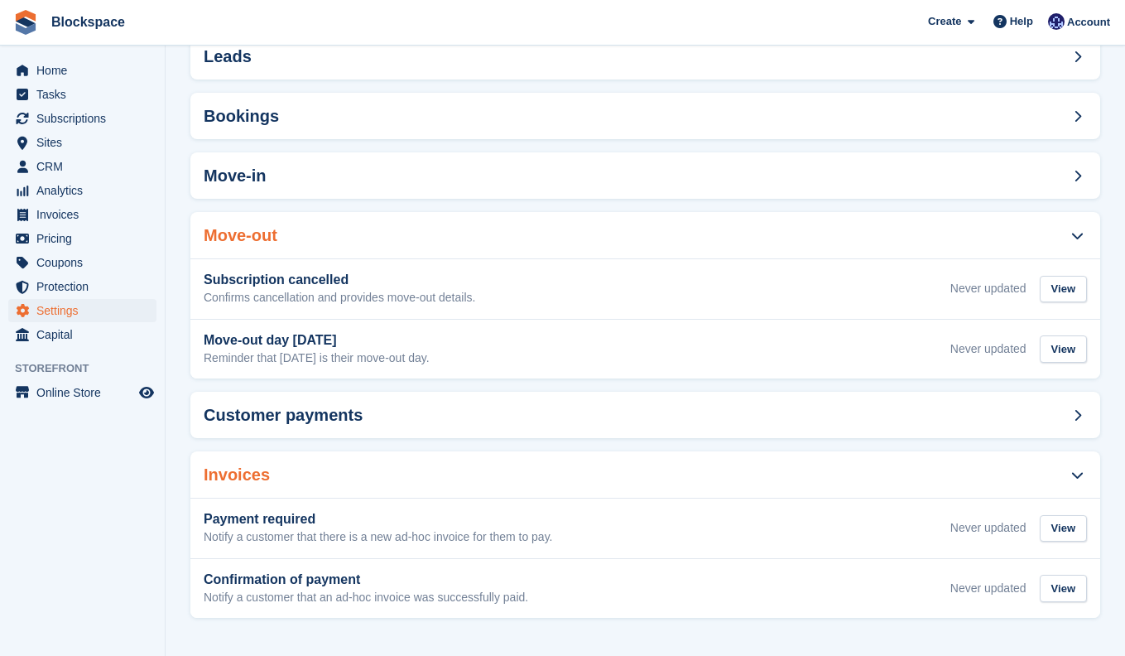
click at [437, 226] on div "Move-out" at bounding box center [645, 235] width 910 height 46
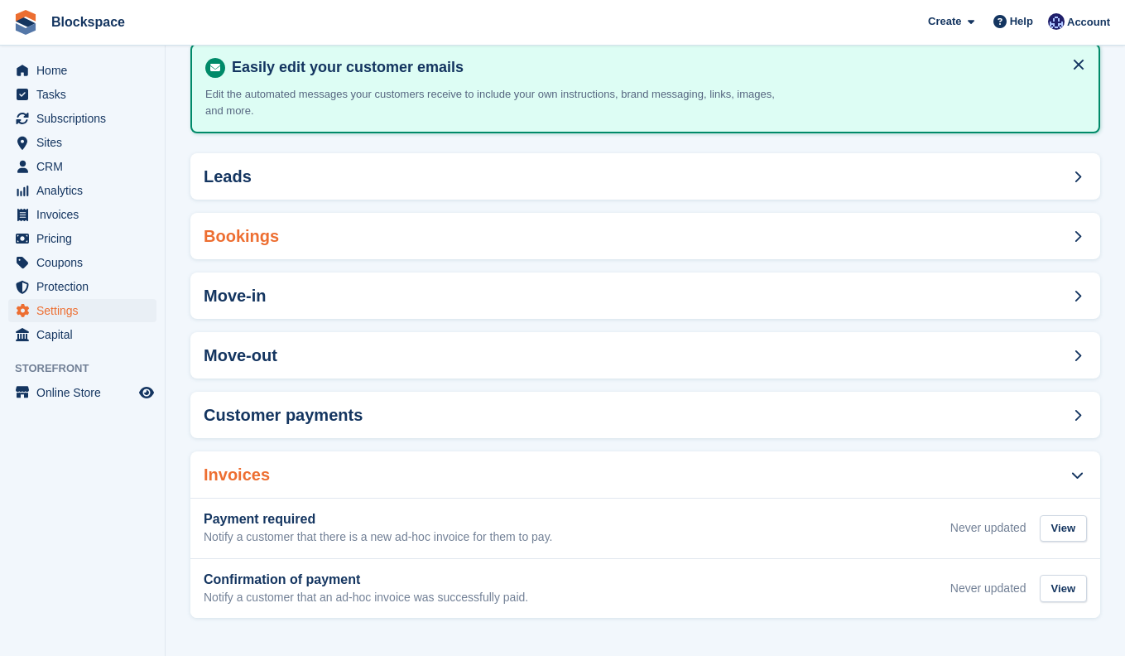
scroll to position [95, 0]
click at [304, 418] on h2 "Customer payments" at bounding box center [283, 415] width 159 height 19
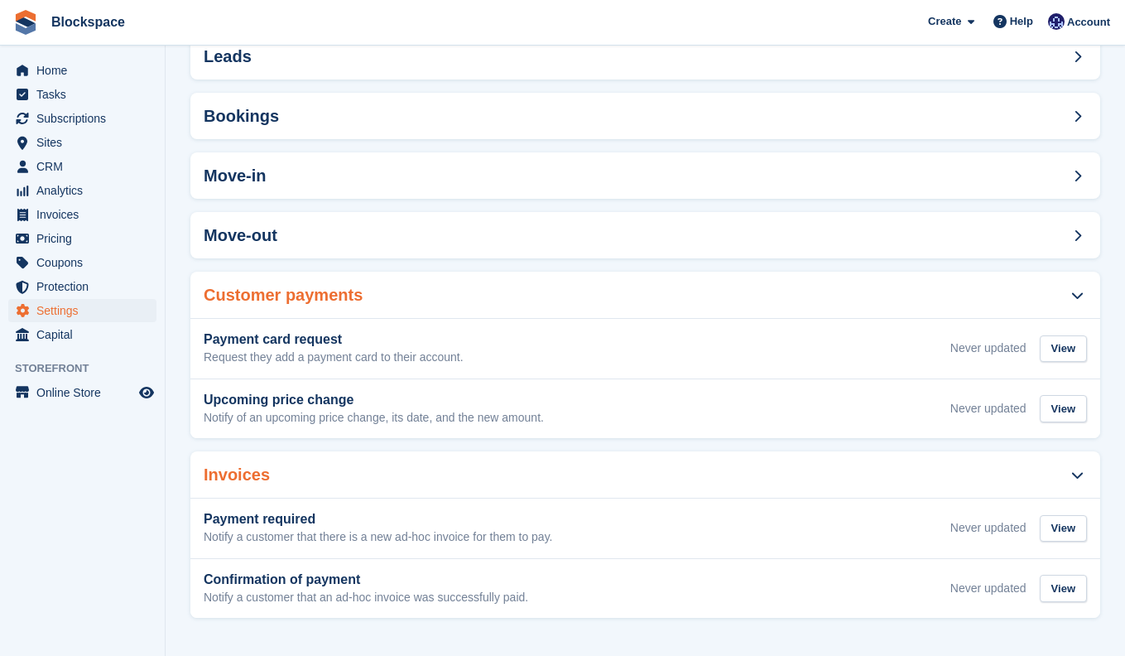
click at [272, 475] on div "Invoices" at bounding box center [645, 474] width 910 height 46
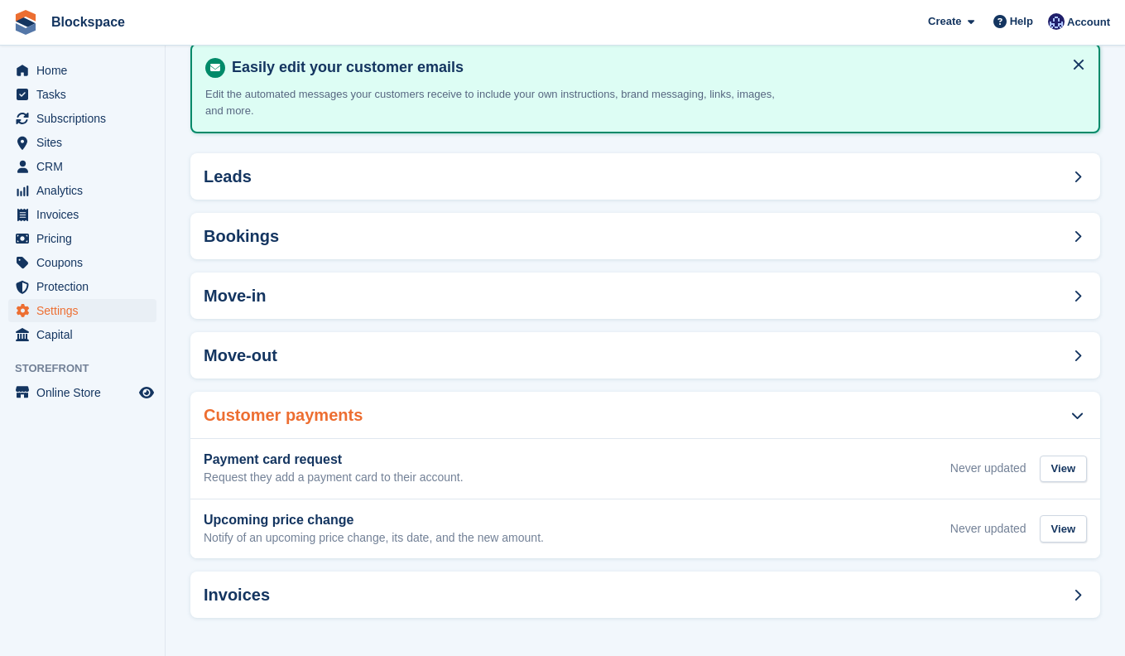
click at [288, 414] on h2 "Customer payments" at bounding box center [283, 415] width 159 height 19
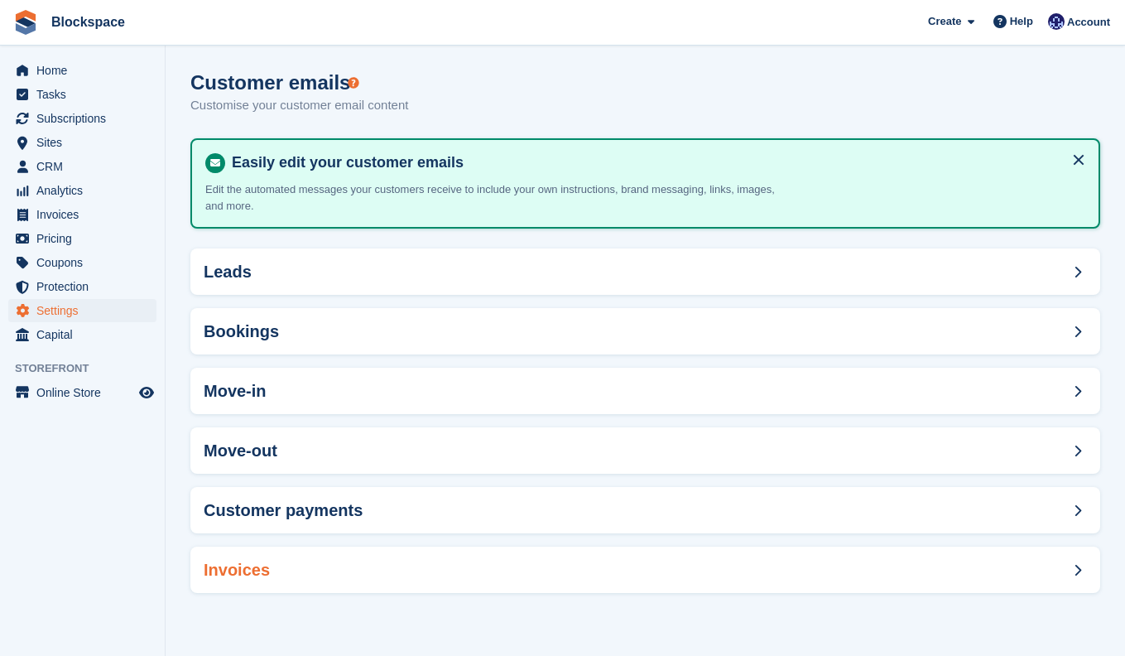
click at [284, 557] on div "Invoices" at bounding box center [645, 570] width 910 height 46
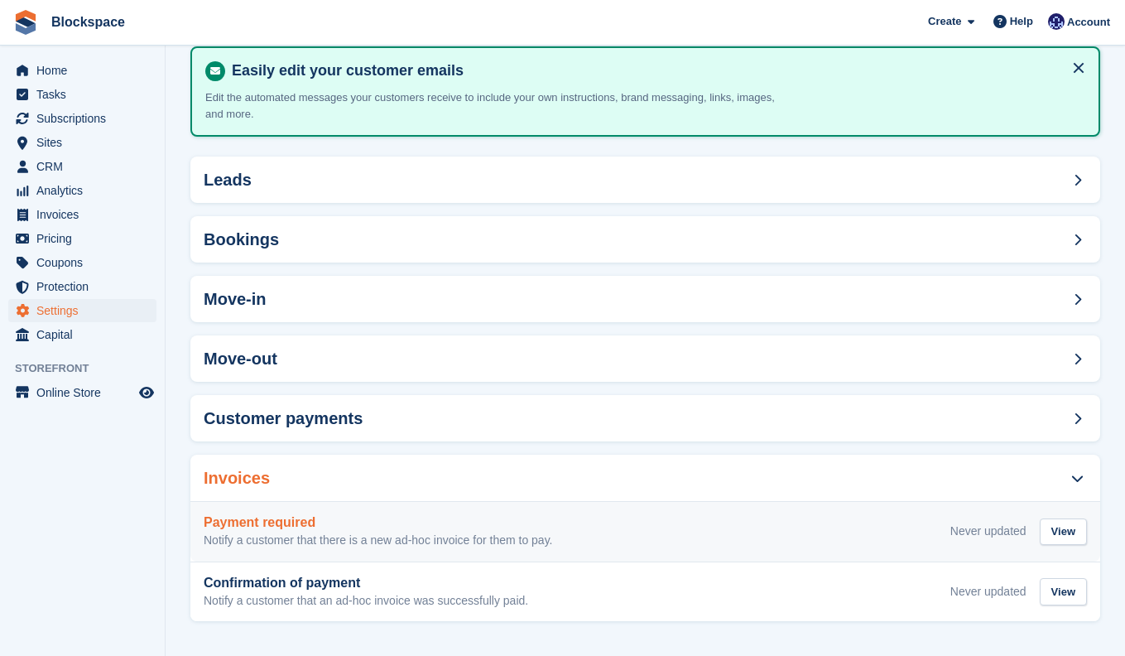
scroll to position [95, 0]
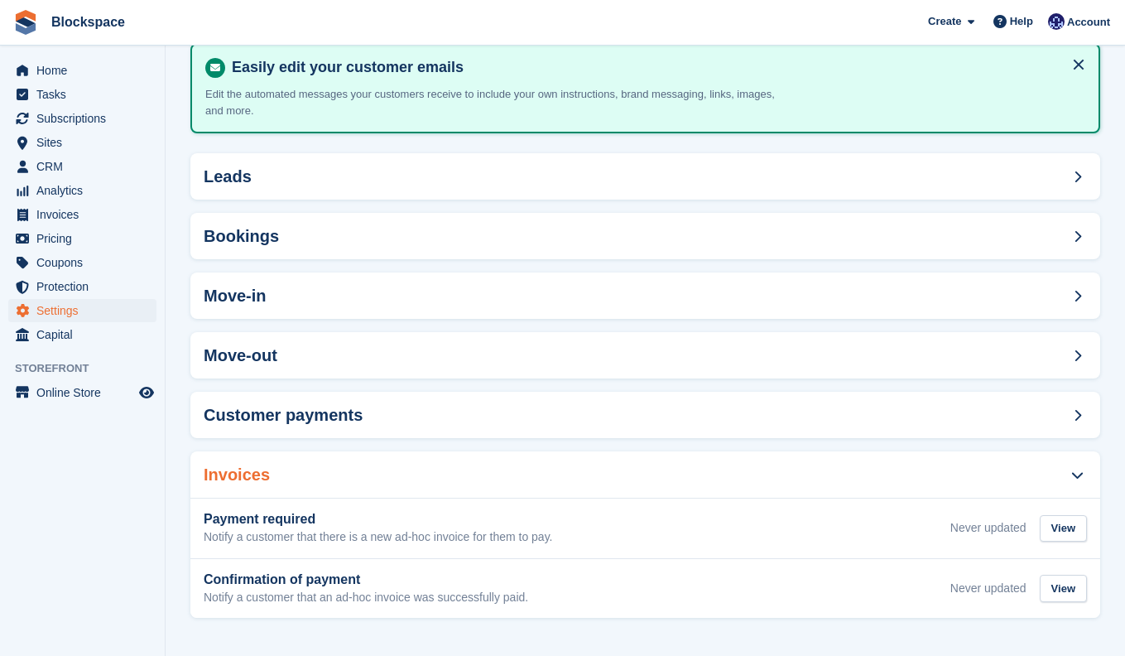
click at [393, 484] on div "Invoices" at bounding box center [645, 474] width 910 height 46
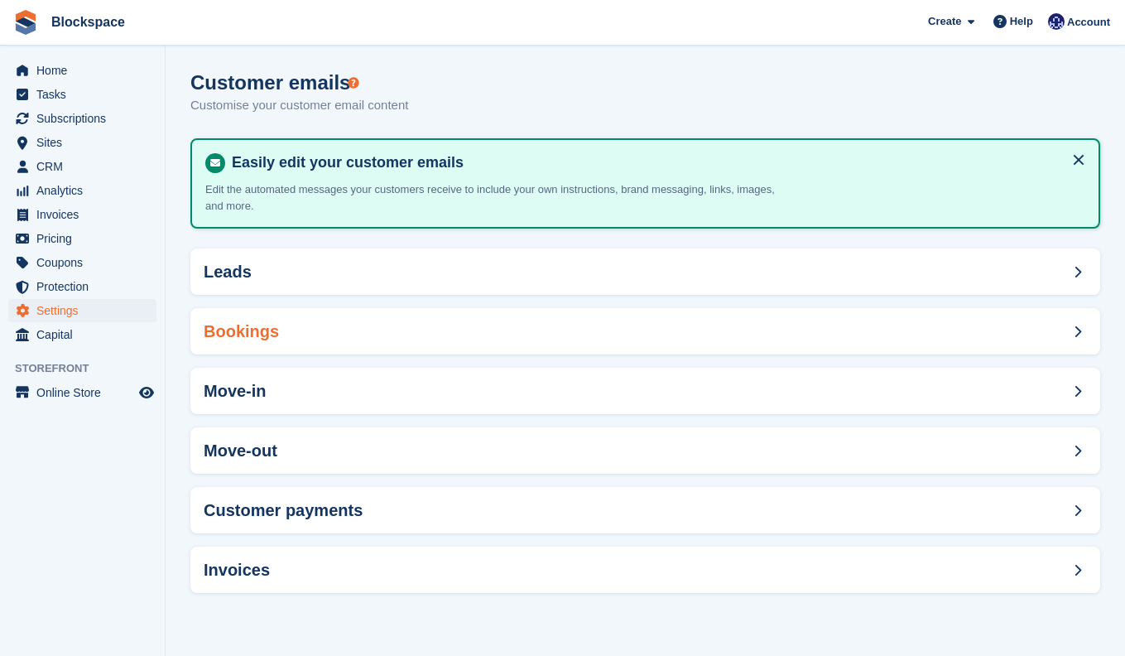
scroll to position [0, 0]
click at [284, 382] on div "Move-in" at bounding box center [645, 391] width 910 height 46
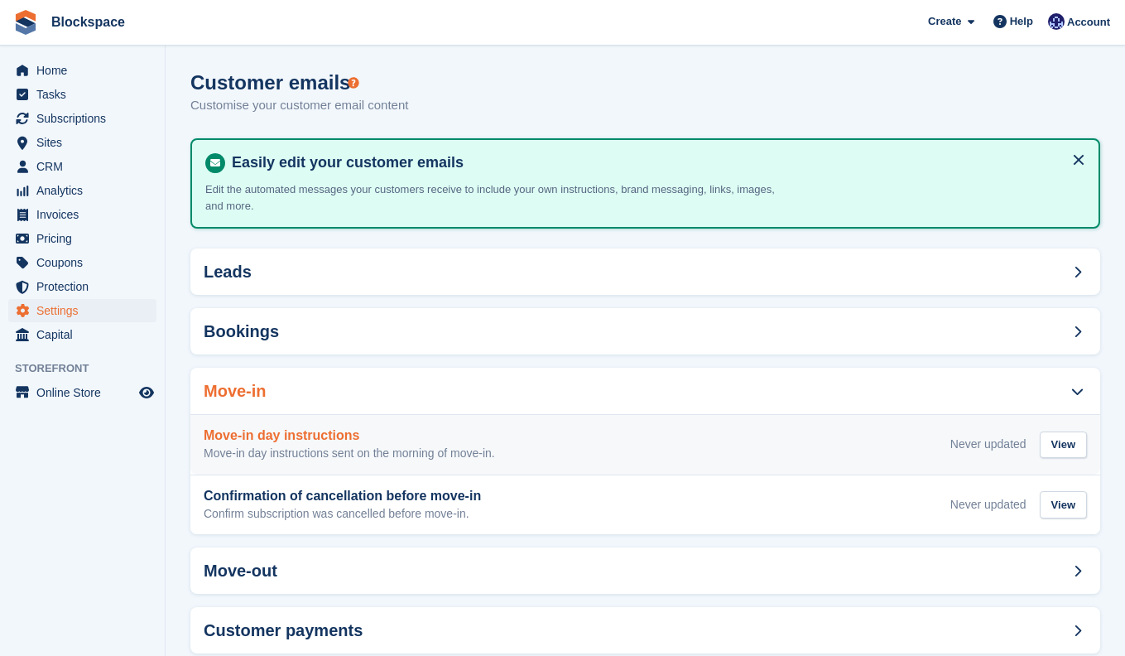
click at [427, 448] on p "Move-in day instructions sent on the morning of move-in." at bounding box center [350, 453] width 292 height 15
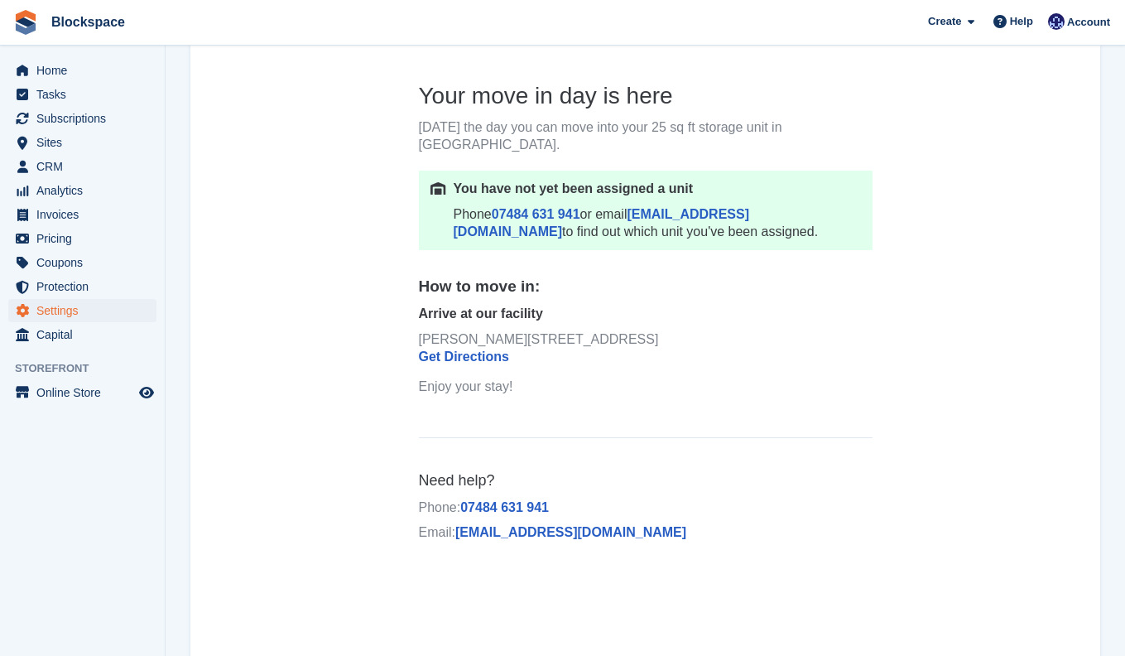
scroll to position [308, 0]
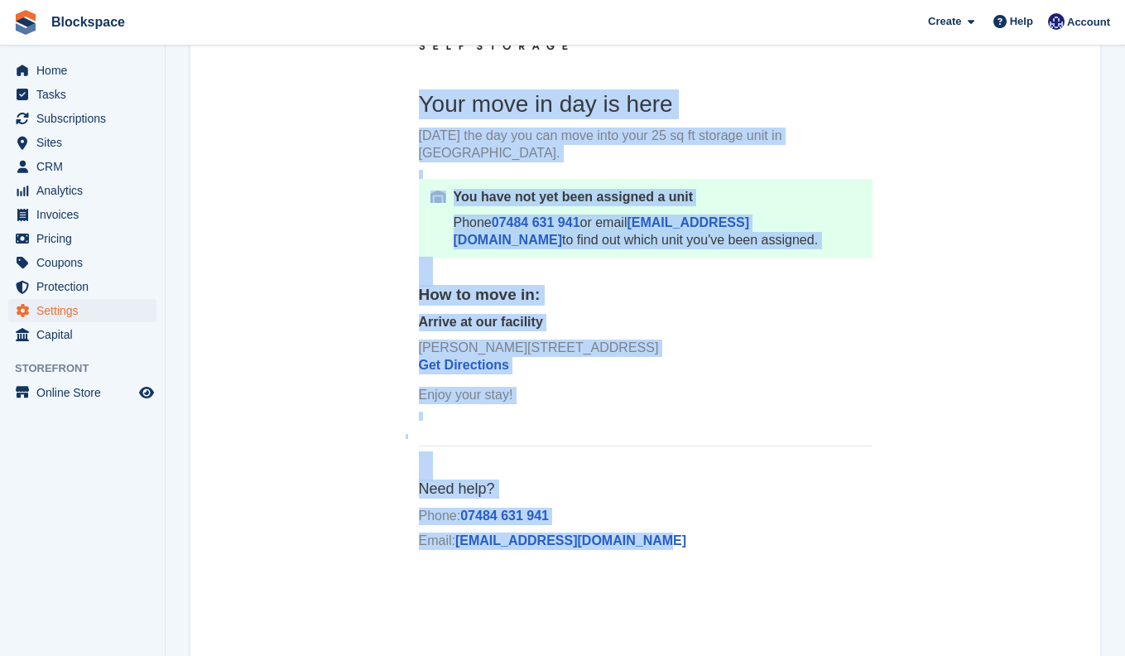
drag, startPoint x: 424, startPoint y: 104, endPoint x: 678, endPoint y: 528, distance: 493.7
click at [678, 528] on td "Your move in day is here [DATE] the day you can move into your 25 sq ft storage…" at bounding box center [646, 316] width 480 height 508
copy td "Your move in day is here [DATE] the day you can move into your 25 sq ft storage…"
